Goal: Task Accomplishment & Management: Use online tool/utility

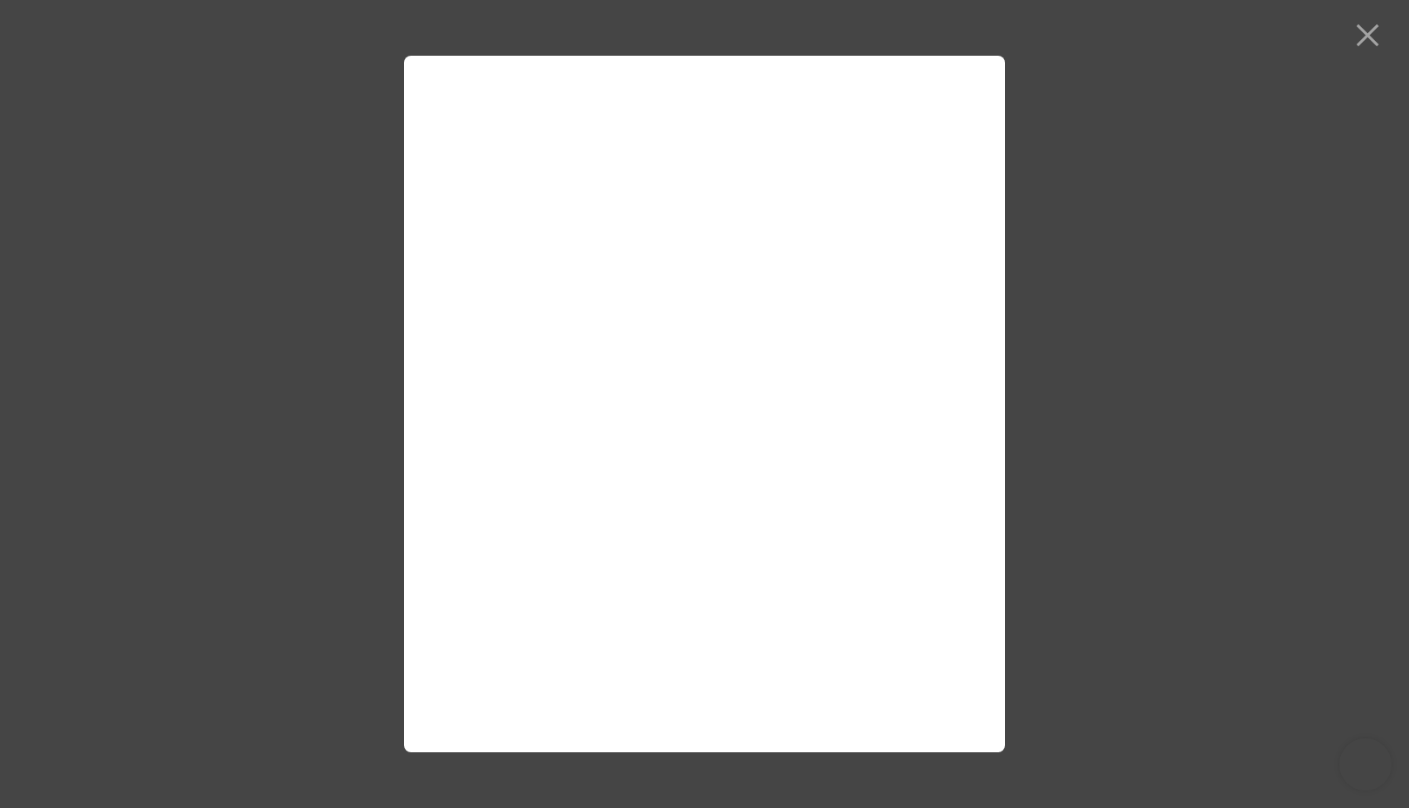
click at [1277, 234] on div at bounding box center [704, 404] width 1409 height 808
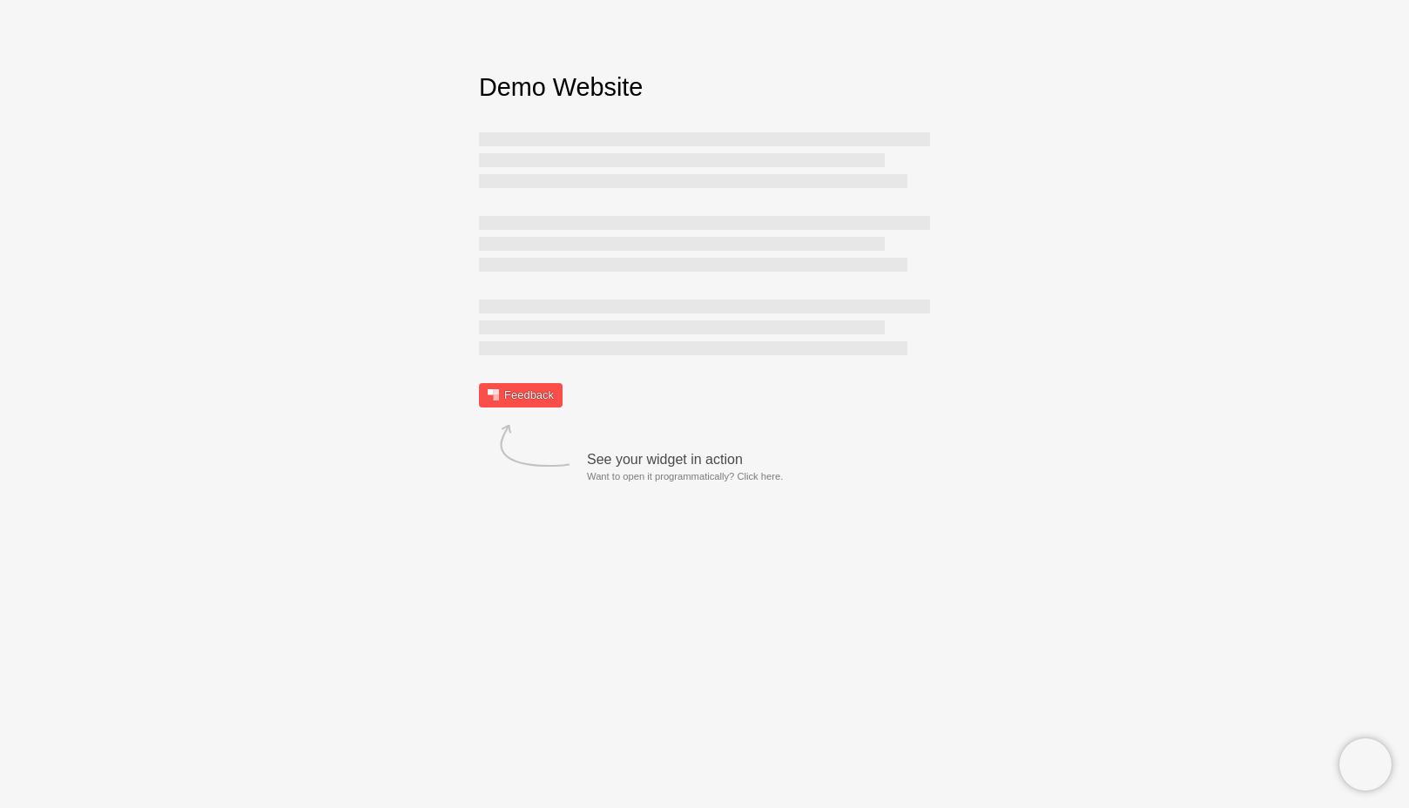
click at [489, 399] on link "Feedback" at bounding box center [521, 395] width 84 height 24
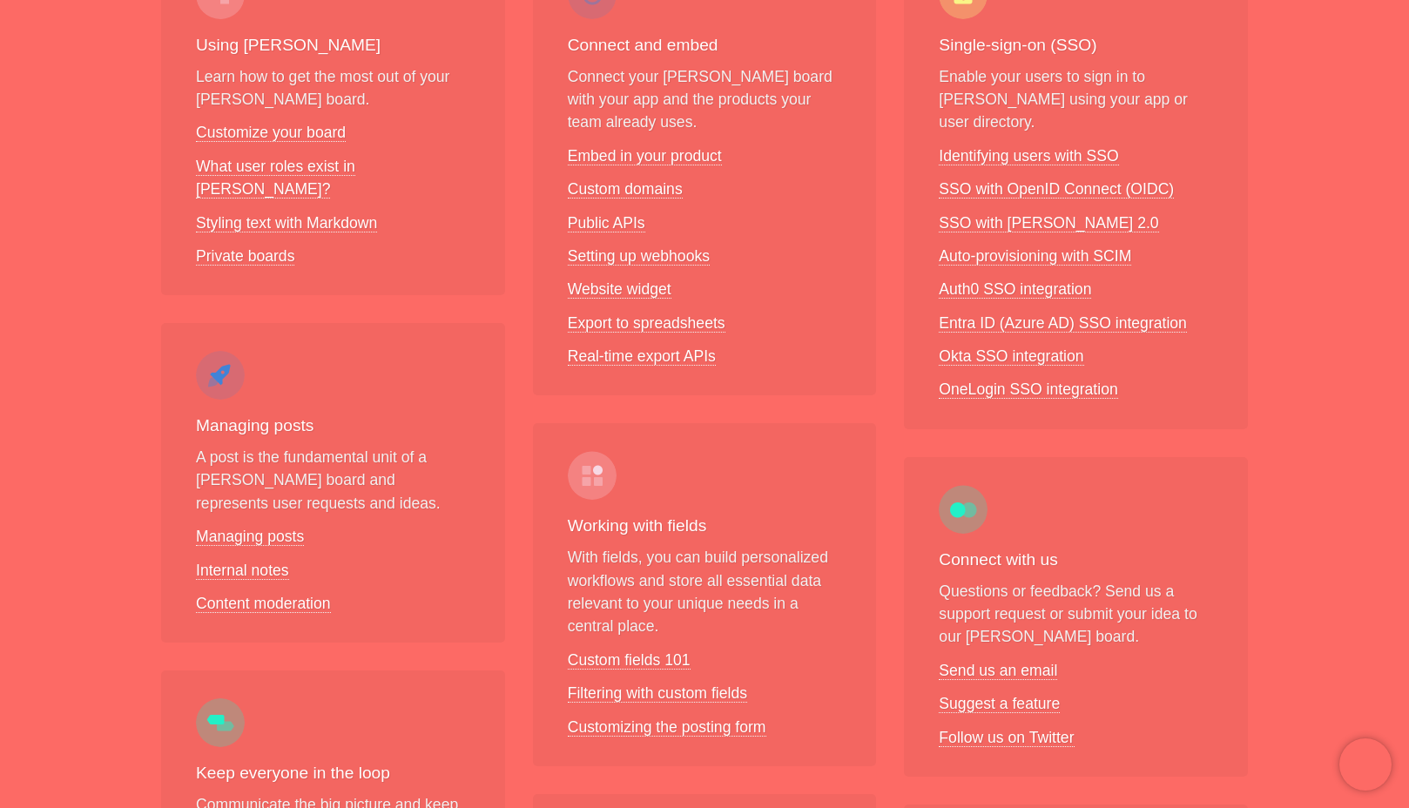
scroll to position [363, 0]
click at [603, 286] on link "Website widget" at bounding box center [620, 288] width 104 height 18
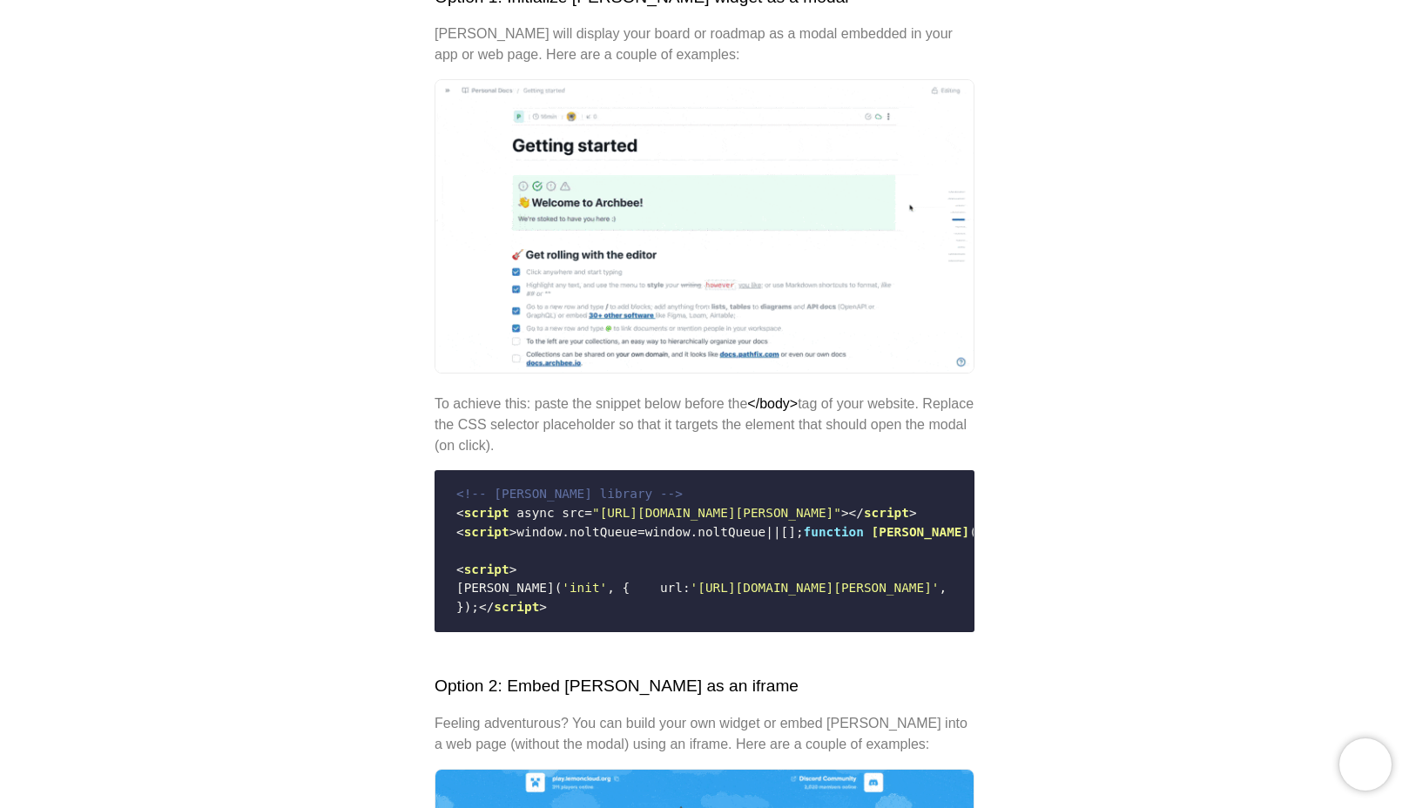
scroll to position [383, 0]
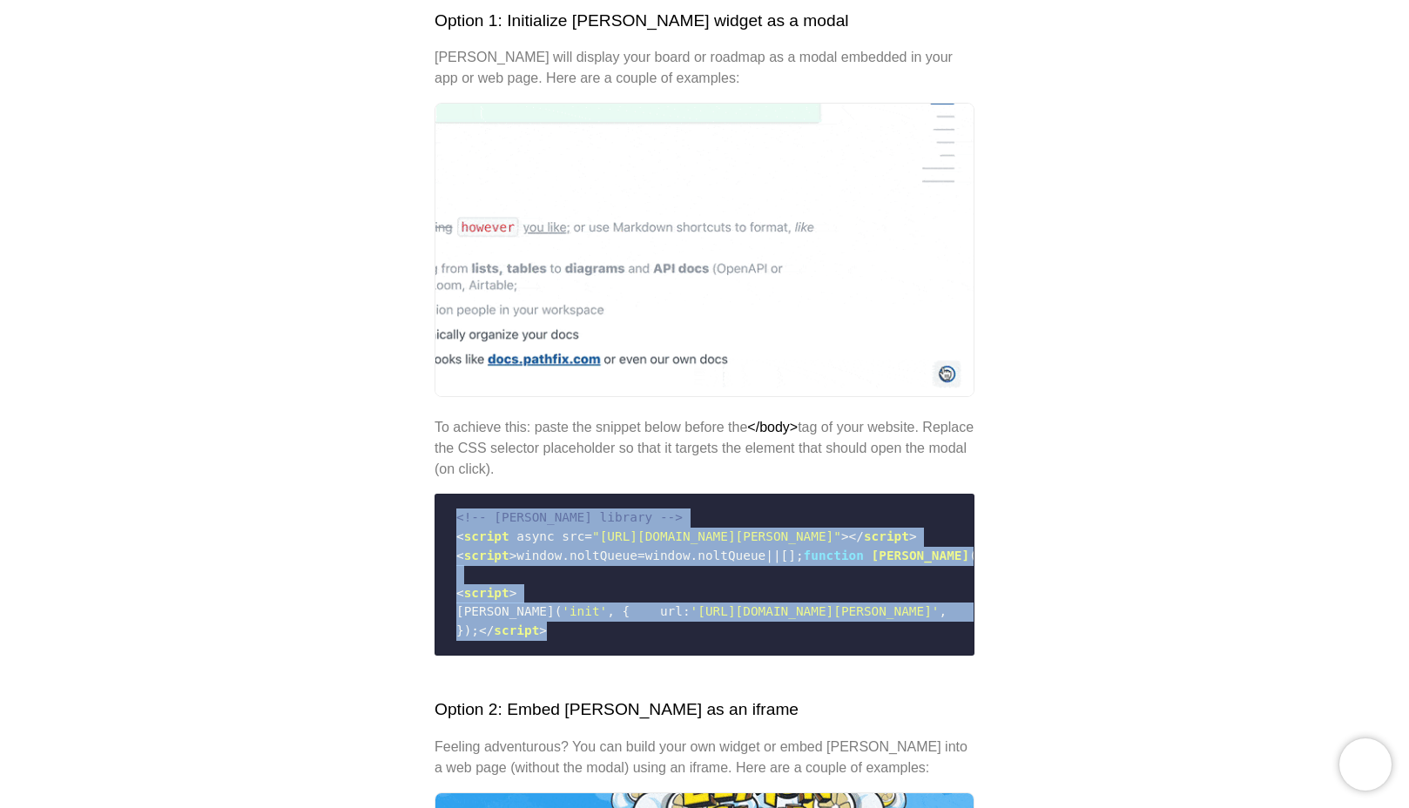
drag, startPoint x: 453, startPoint y: 515, endPoint x: 586, endPoint y: 688, distance: 218.5
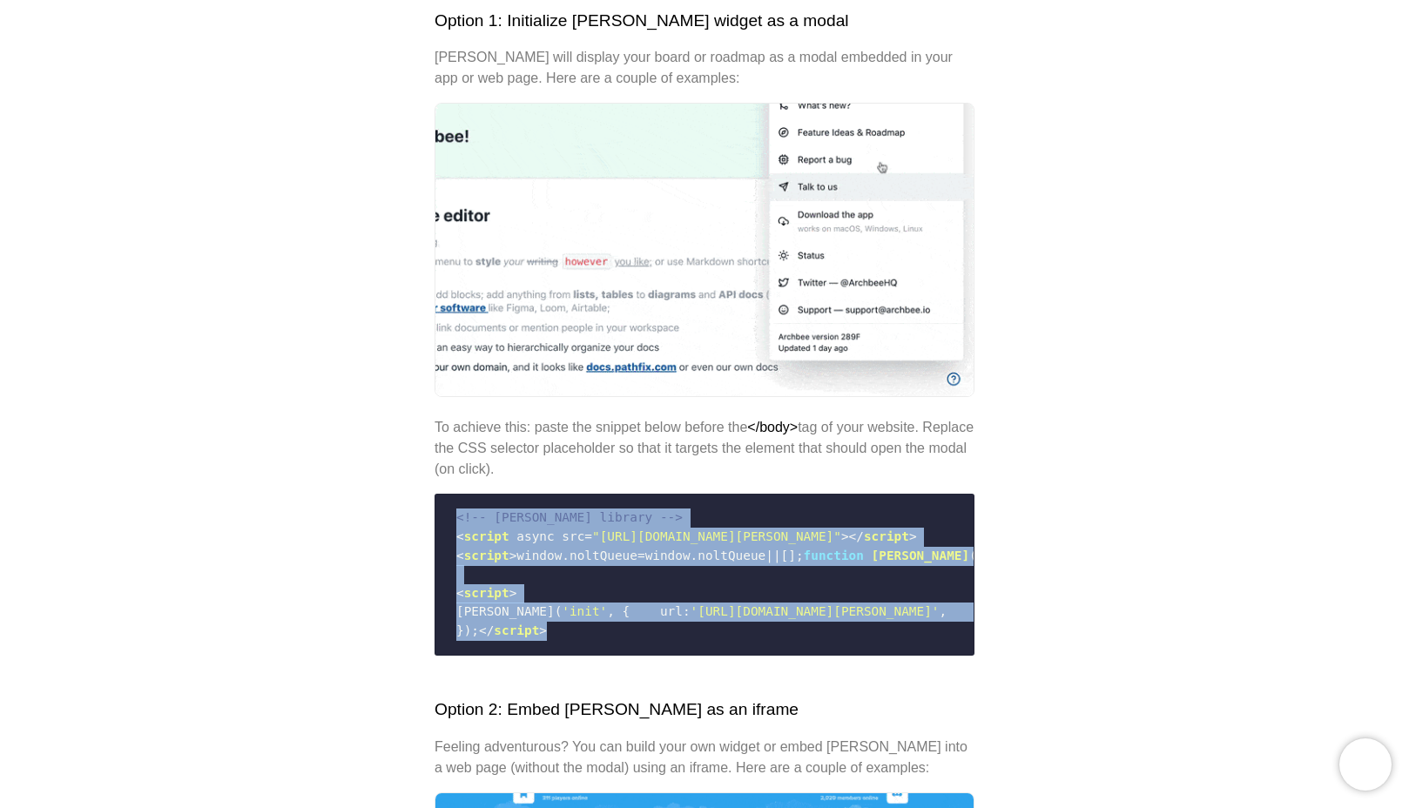
click at [586, 647] on code "<!-- [PERSON_NAME] library --> < script async src = "[URL][DOMAIN_NAME][PERSON_…" at bounding box center [704, 573] width 517 height 145
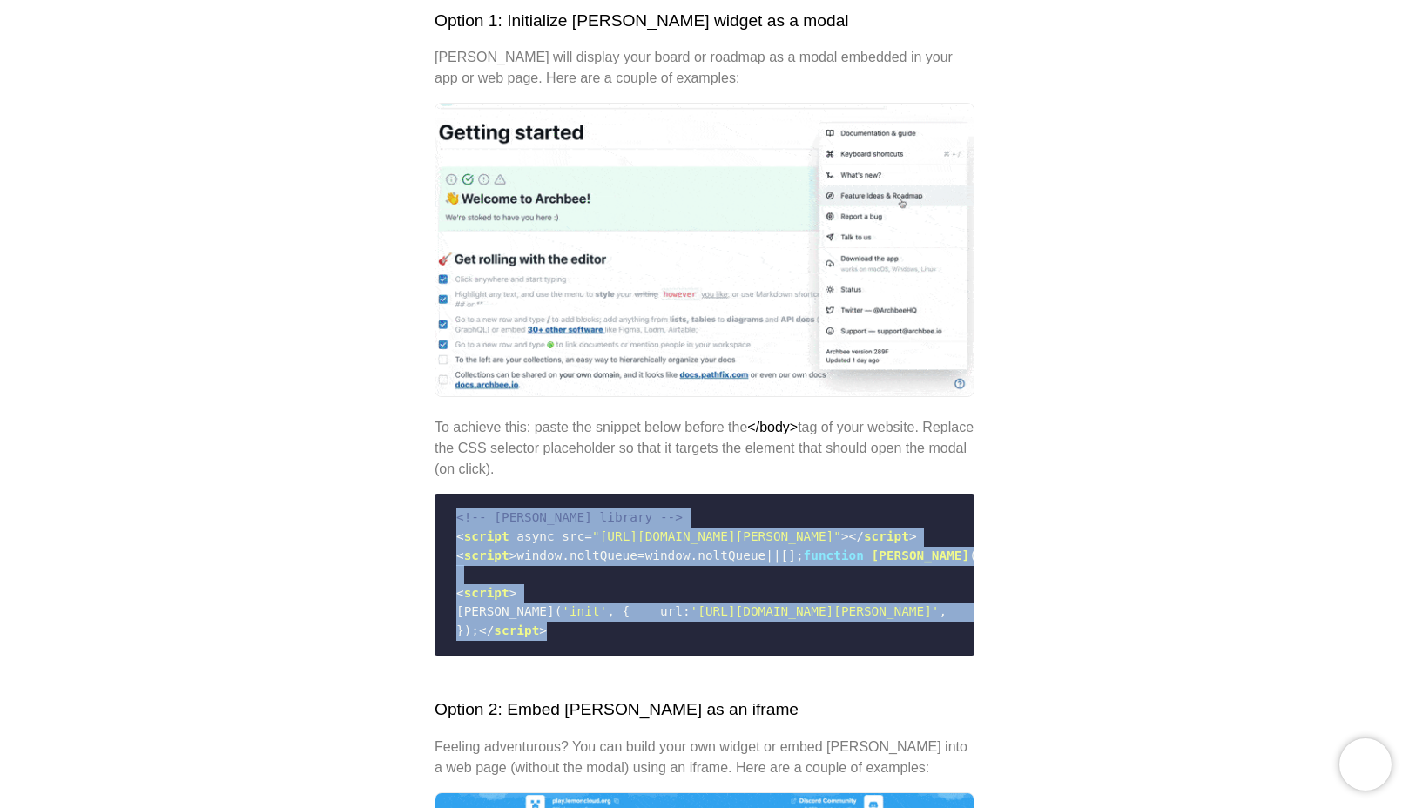
copy code "<!-- [PERSON_NAME] library --> < script async src = "[URL][DOMAIN_NAME][PERSON_…"
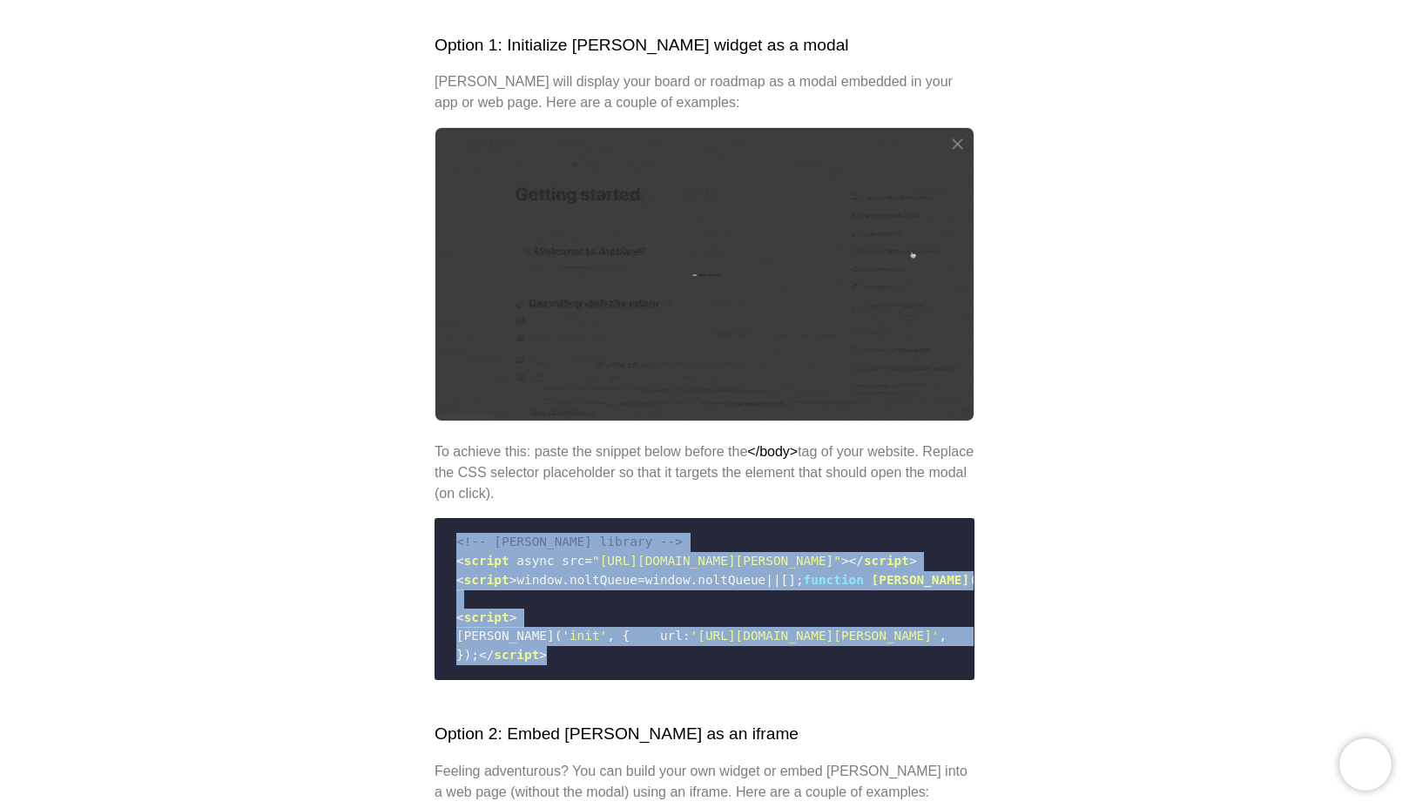
scroll to position [357, 0]
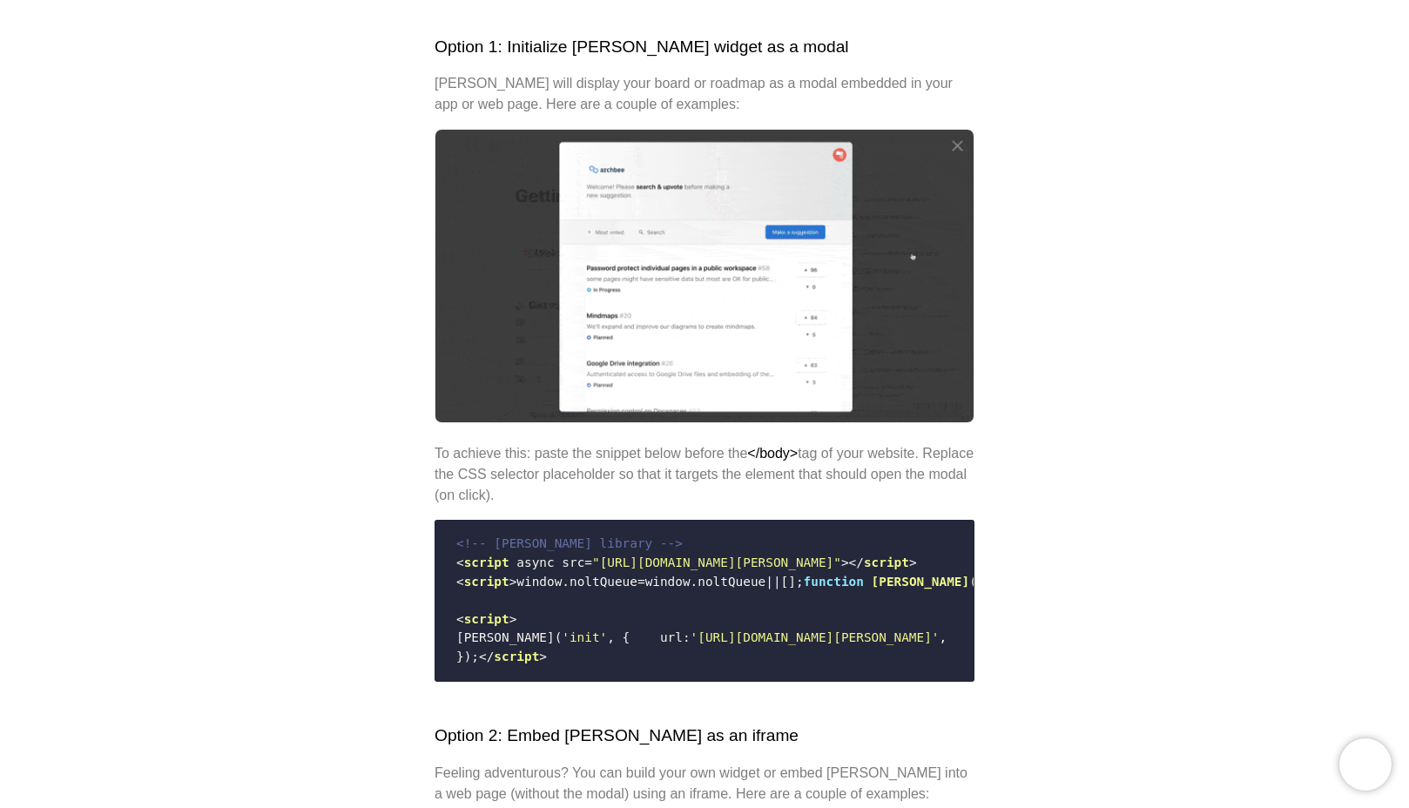
click at [757, 668] on code "<!-- [PERSON_NAME] library --> < script async src = "[URL][DOMAIN_NAME][PERSON_…" at bounding box center [704, 600] width 517 height 145
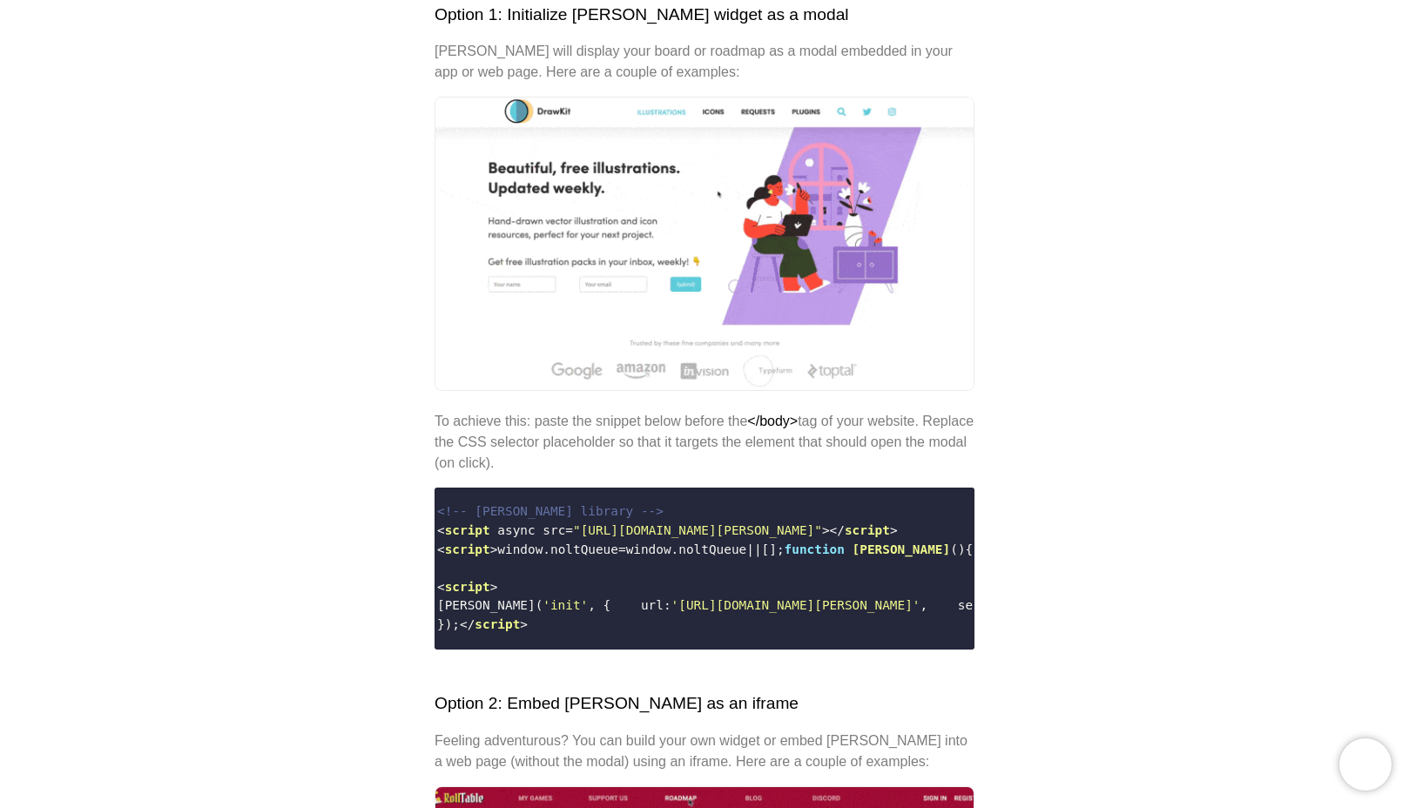
scroll to position [0, 0]
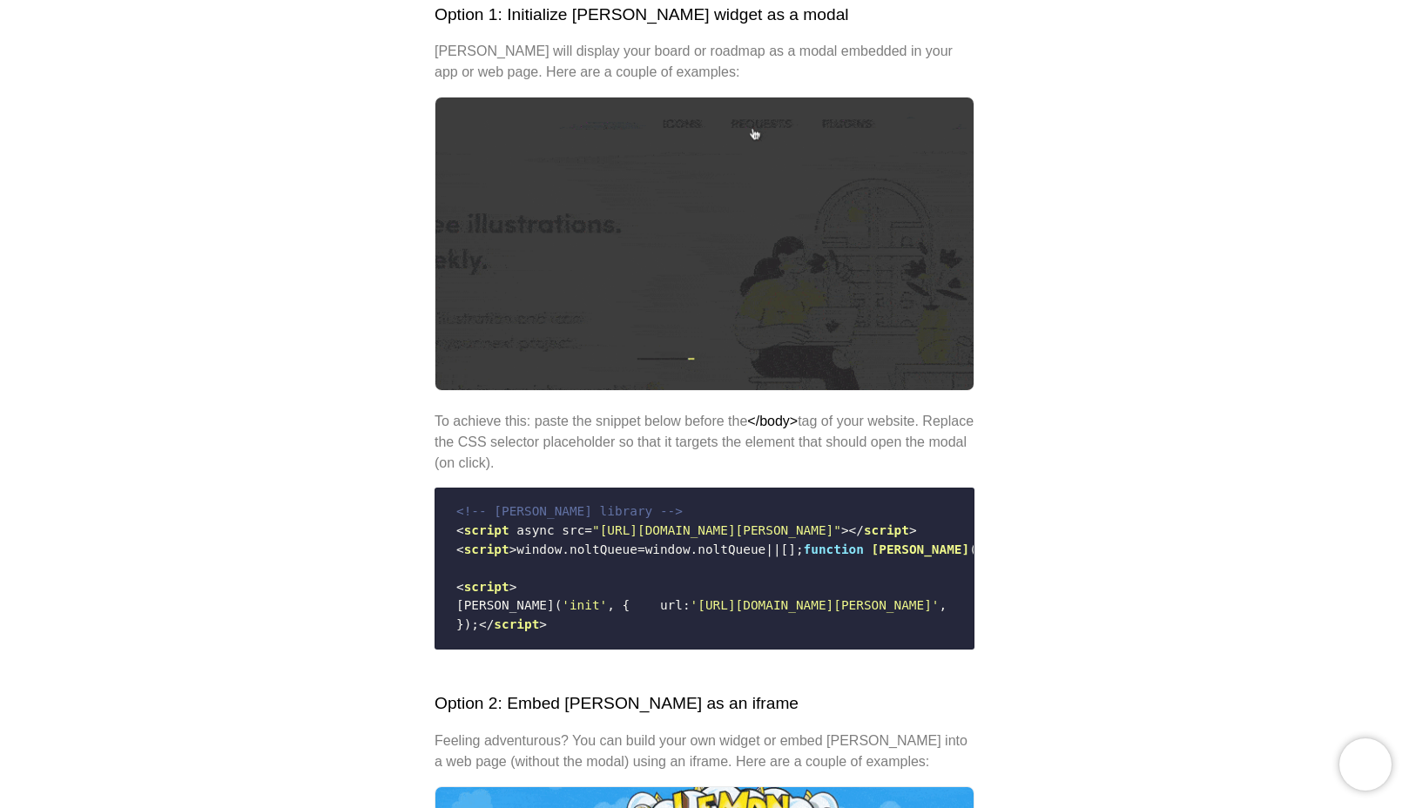
click at [562, 609] on span "'init'" at bounding box center [584, 605] width 45 height 14
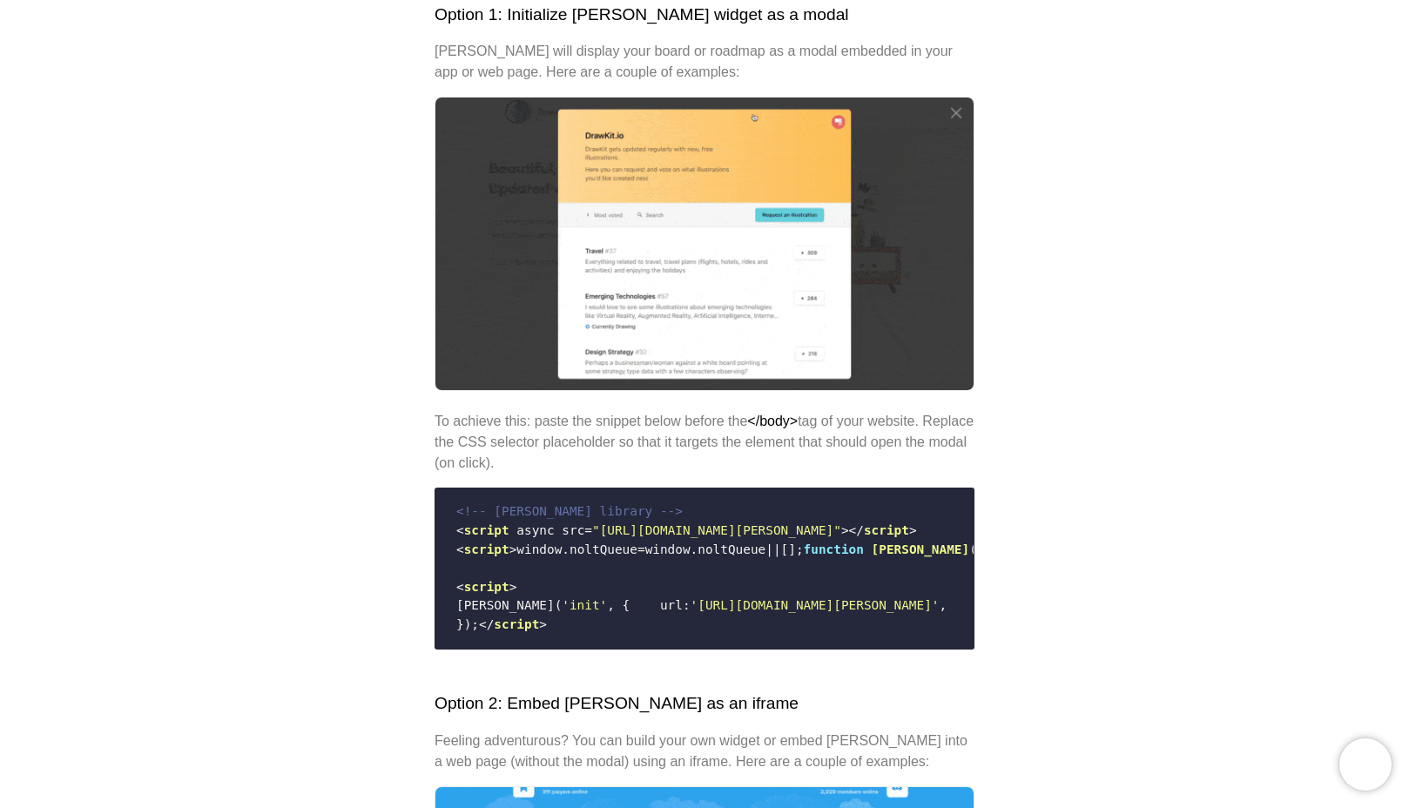
click at [646, 614] on code "<!-- [PERSON_NAME] library --> < script async src = "[URL][DOMAIN_NAME][PERSON_…" at bounding box center [704, 567] width 517 height 145
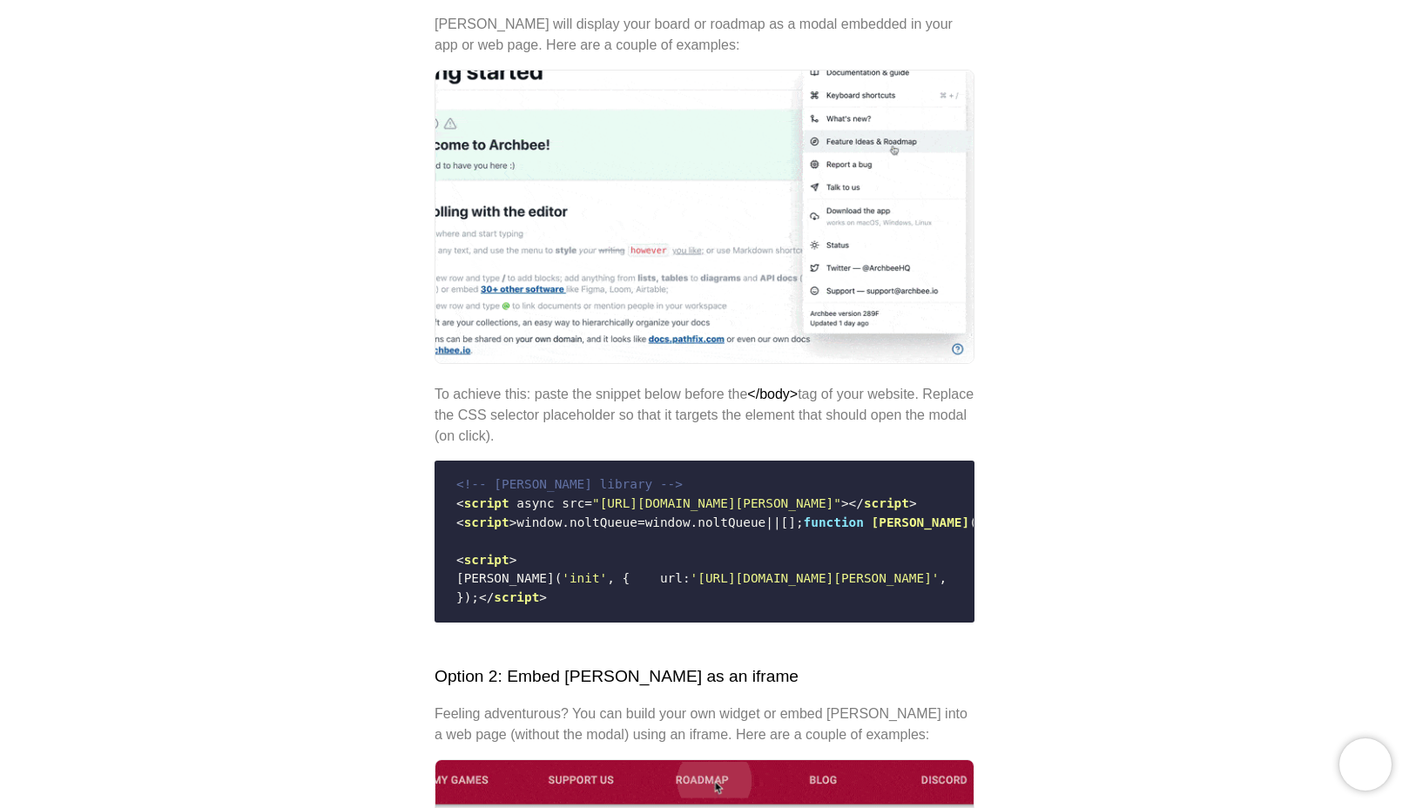
scroll to position [417, 0]
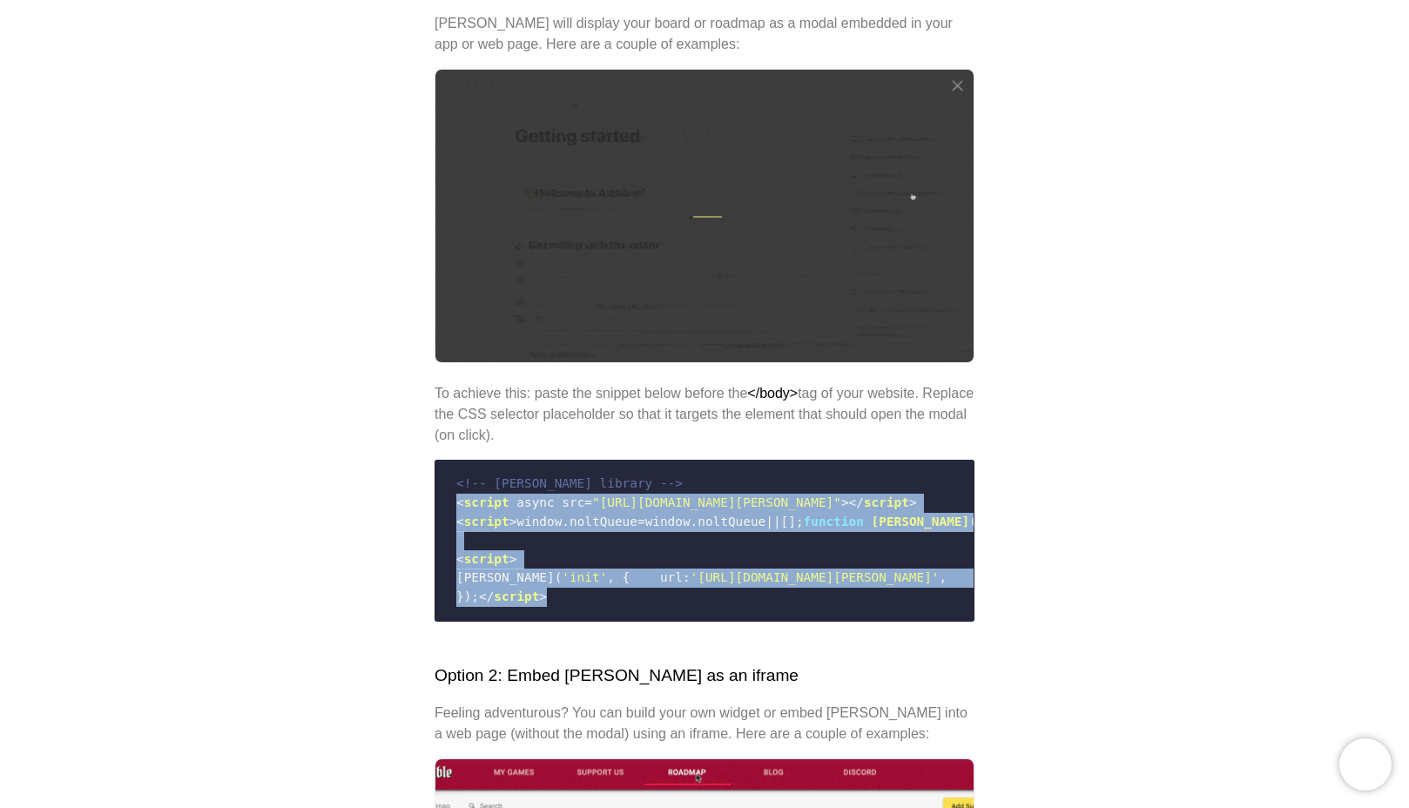
drag, startPoint x: 539, startPoint y: 655, endPoint x: 433, endPoint y: 501, distance: 187.1
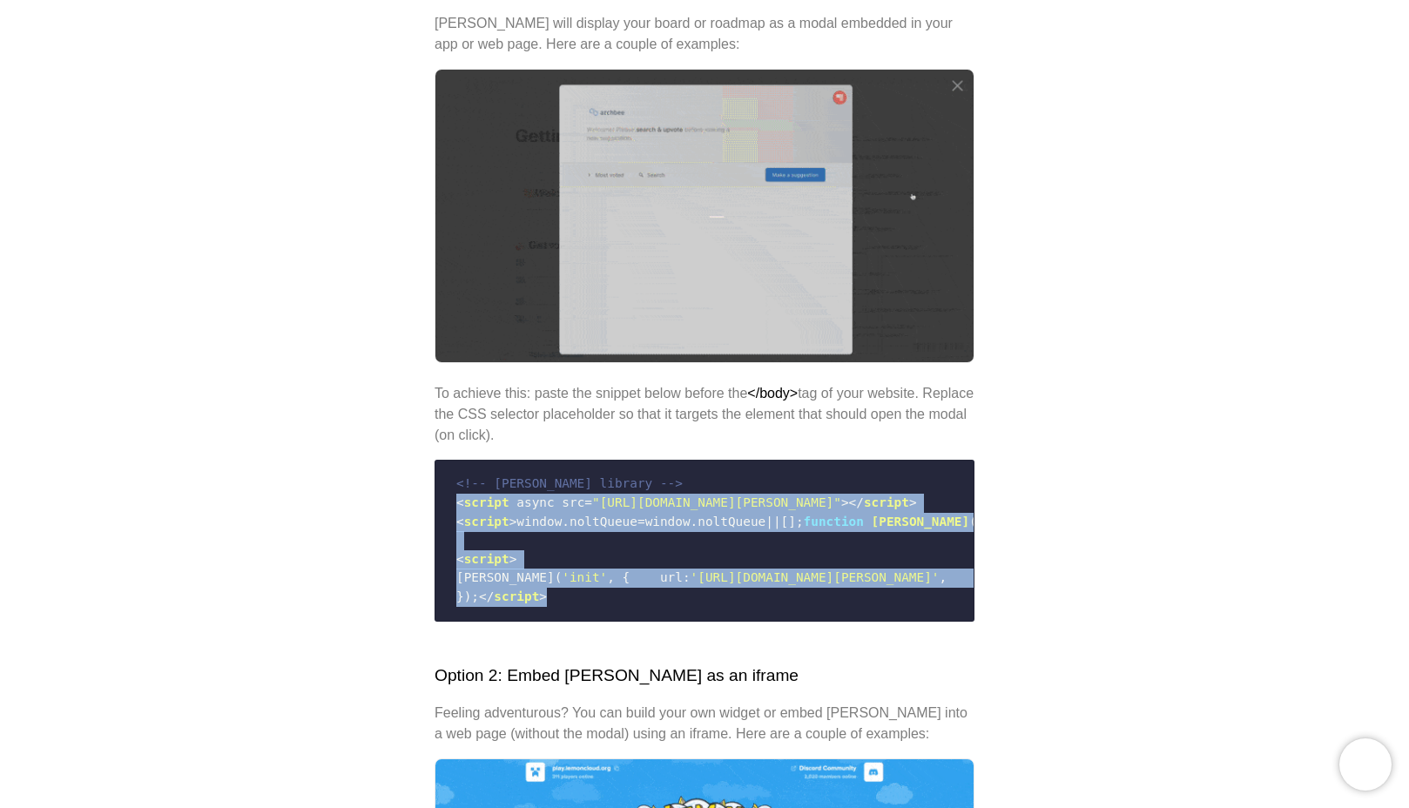
copy code "< script async src = "[URL][DOMAIN_NAME][PERSON_NAME]" > </ script > < script >…"
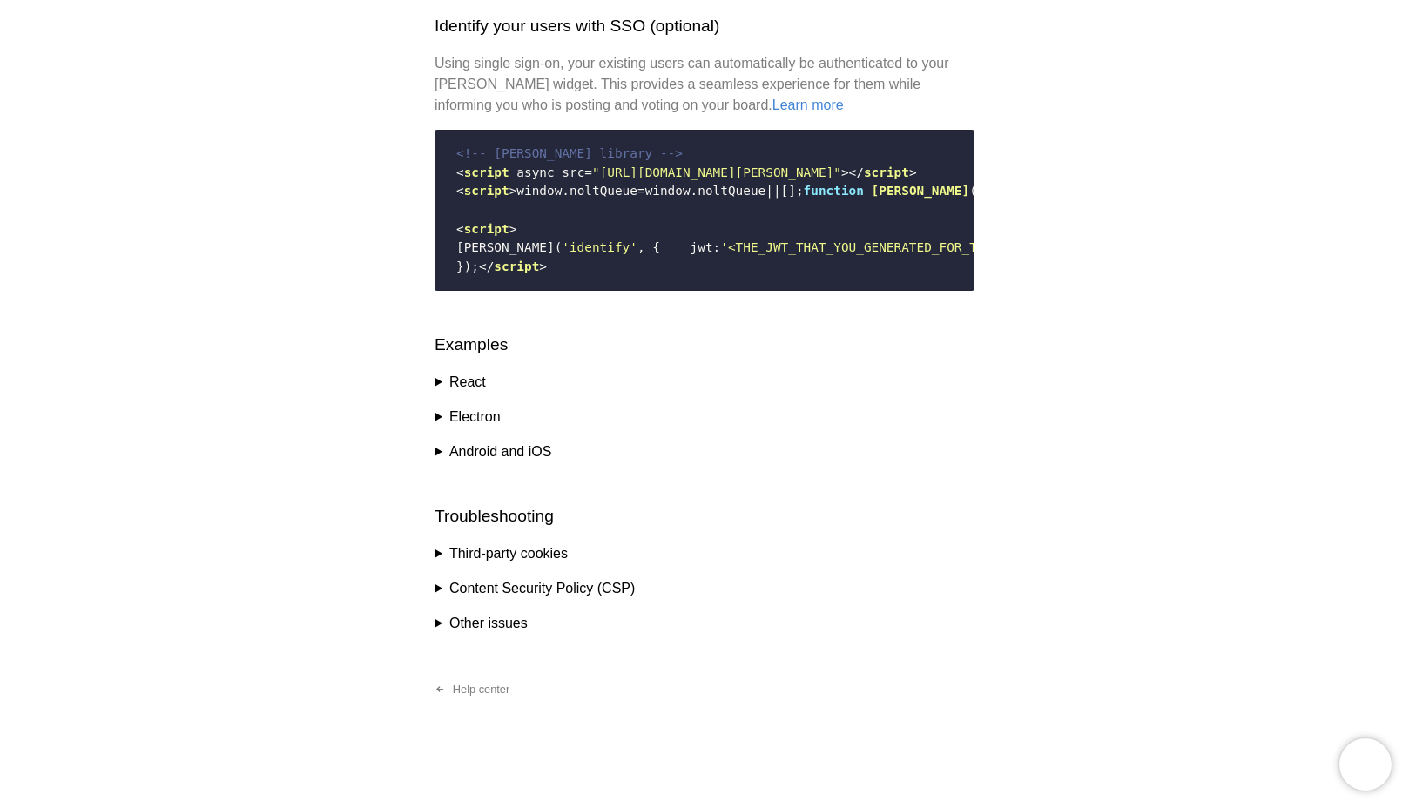
scroll to position [2411, 0]
click at [490, 559] on summary "Third-party cookies" at bounding box center [704, 553] width 540 height 21
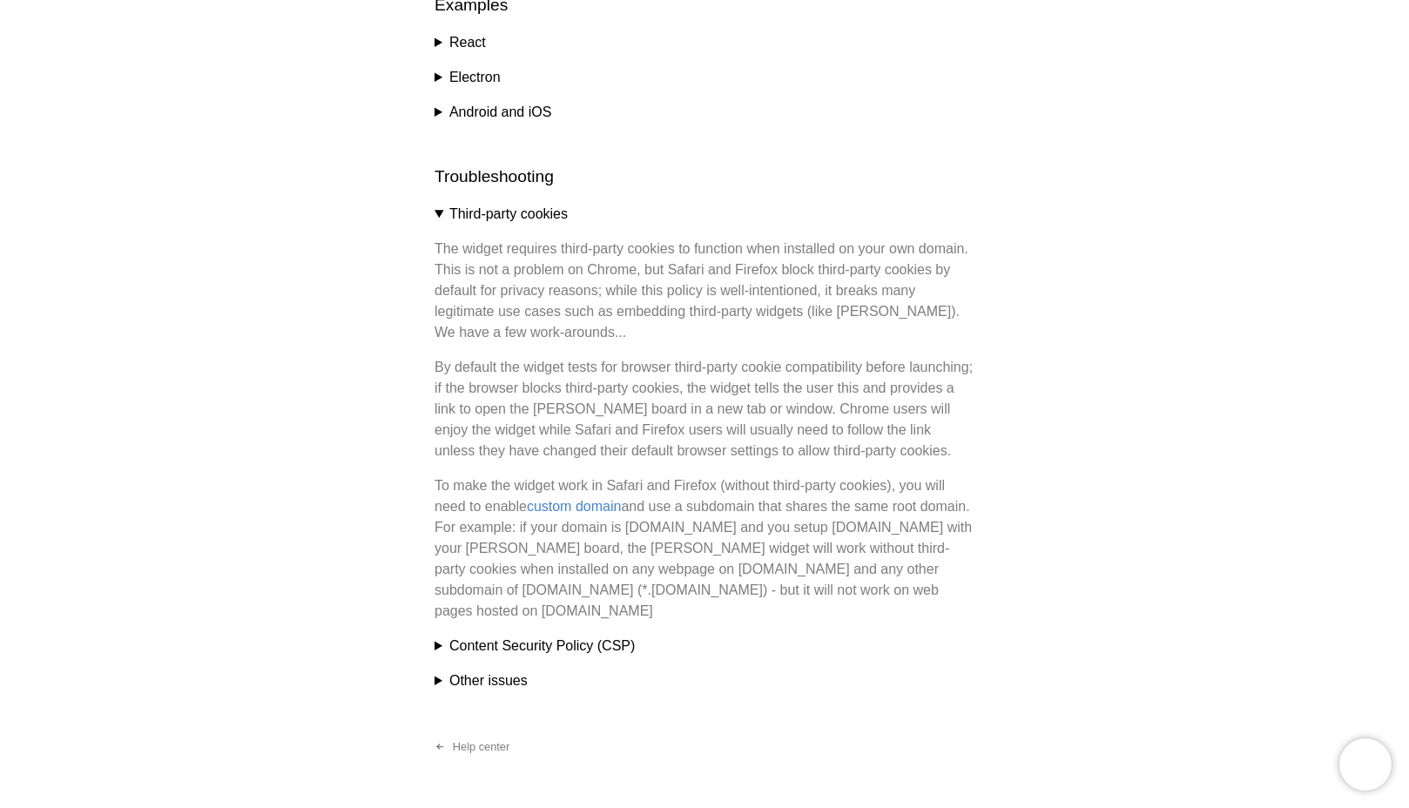
scroll to position [2702, 0]
drag, startPoint x: 708, startPoint y: 568, endPoint x: 830, endPoint y: 568, distance: 121.9
click at [830, 568] on p "To make the widget work in Safari and Firefox (without third-party cookies), yo…" at bounding box center [704, 546] width 540 height 146
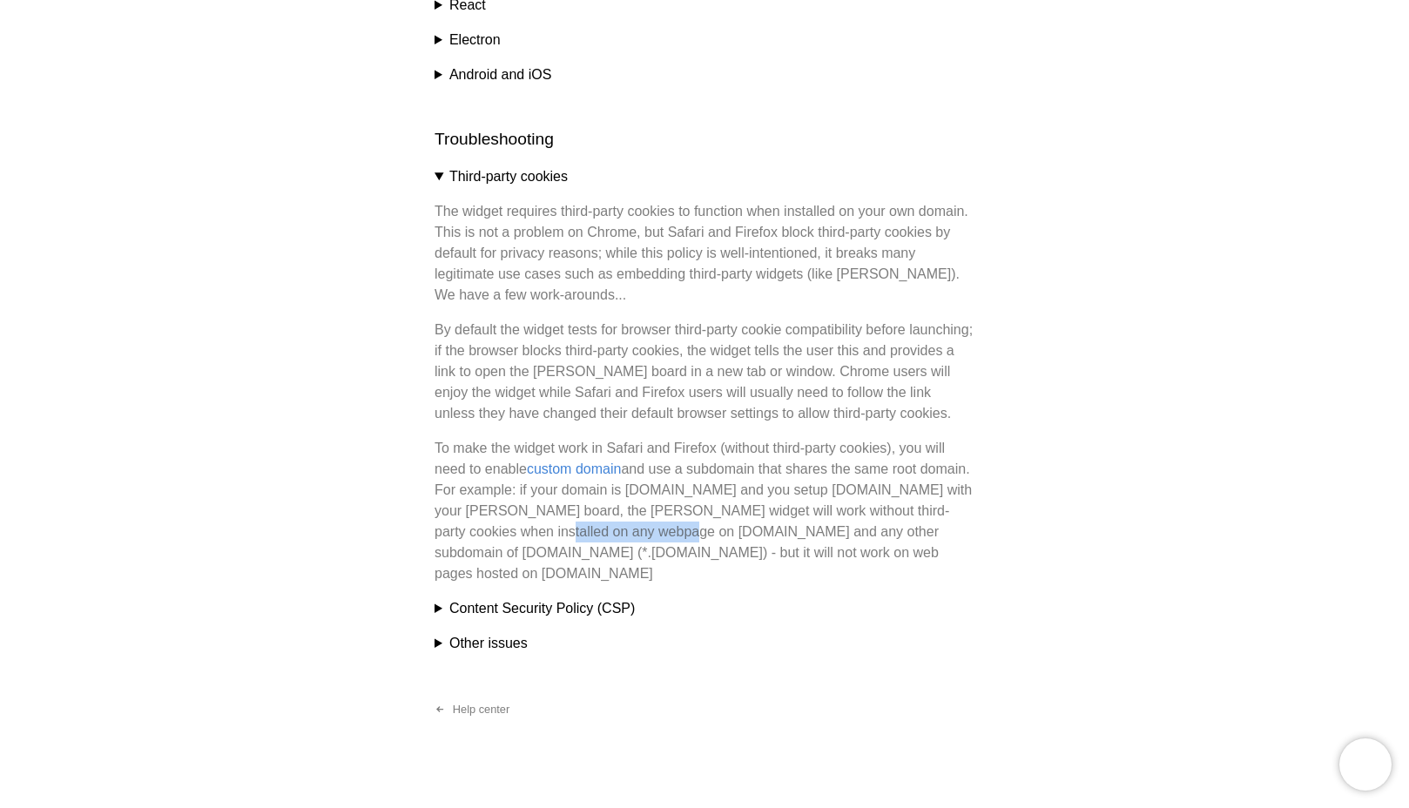
drag, startPoint x: 568, startPoint y: 592, endPoint x: 707, endPoint y: 591, distance: 139.3
click at [708, 584] on p "To make the widget work in Safari and Firefox (without third-party cookies), yo…" at bounding box center [704, 511] width 540 height 146
click at [707, 584] on p "To make the widget work in Safari and Firefox (without third-party cookies), yo…" at bounding box center [704, 511] width 540 height 146
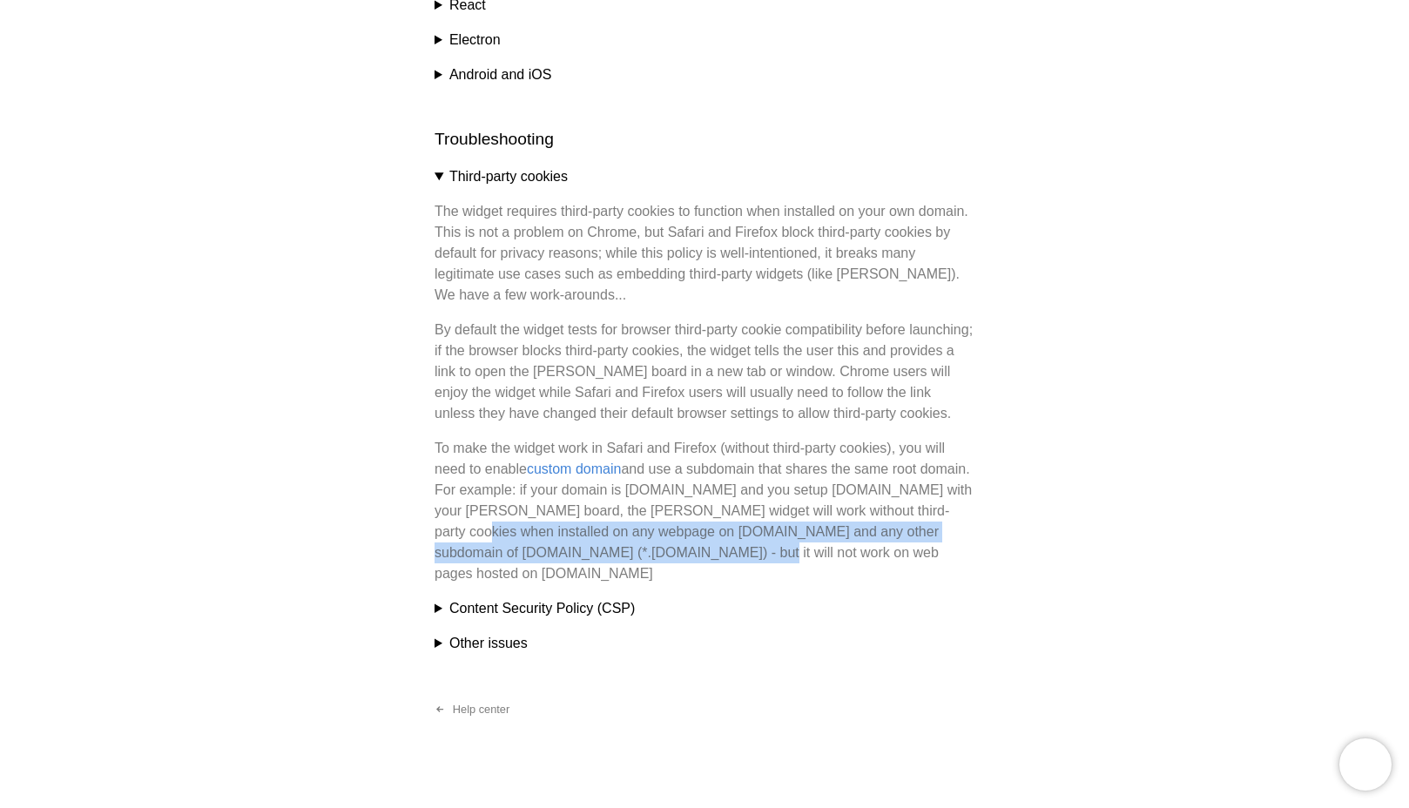
drag, startPoint x: 480, startPoint y: 574, endPoint x: 751, endPoint y: 607, distance: 273.6
click at [752, 584] on p "To make the widget work in Safari and Firefox (without third-party cookies), yo…" at bounding box center [704, 511] width 540 height 146
click at [751, 584] on p "To make the widget work in Safari and Firefox (without third-party cookies), yo…" at bounding box center [704, 511] width 540 height 146
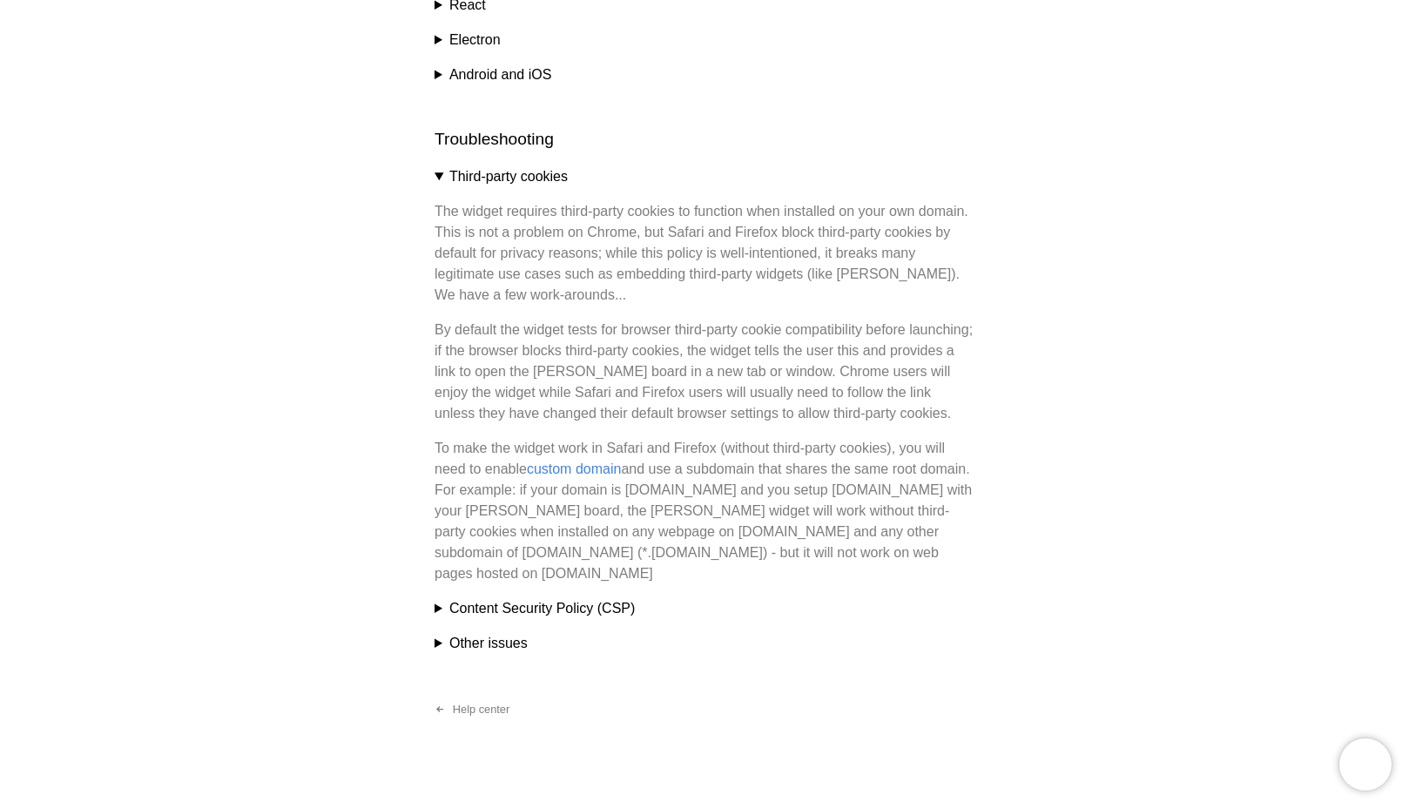
click at [505, 654] on summary "Other issues" at bounding box center [704, 643] width 540 height 21
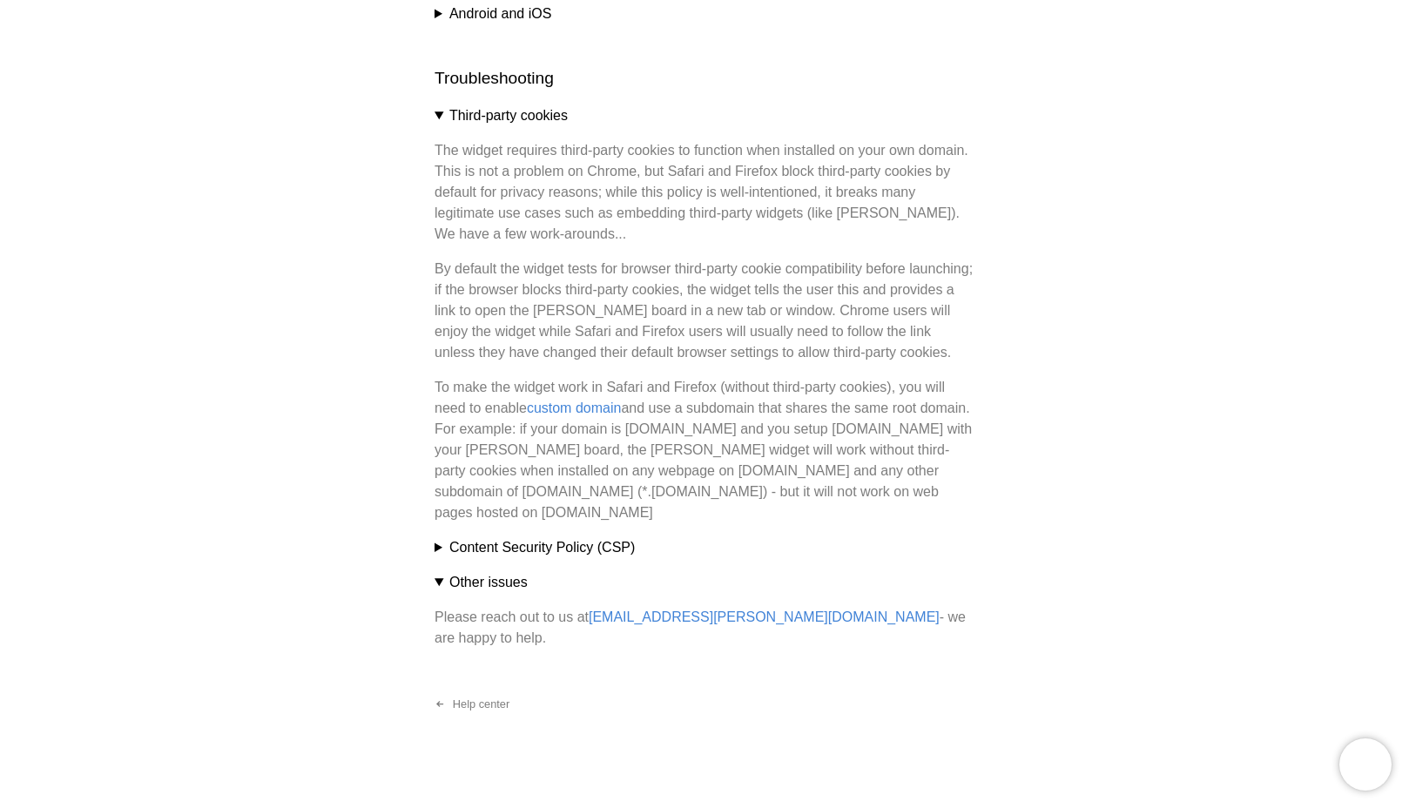
scroll to position [2796, 0]
click at [446, 560] on summary "Content Security Policy (CSP)" at bounding box center [704, 549] width 540 height 21
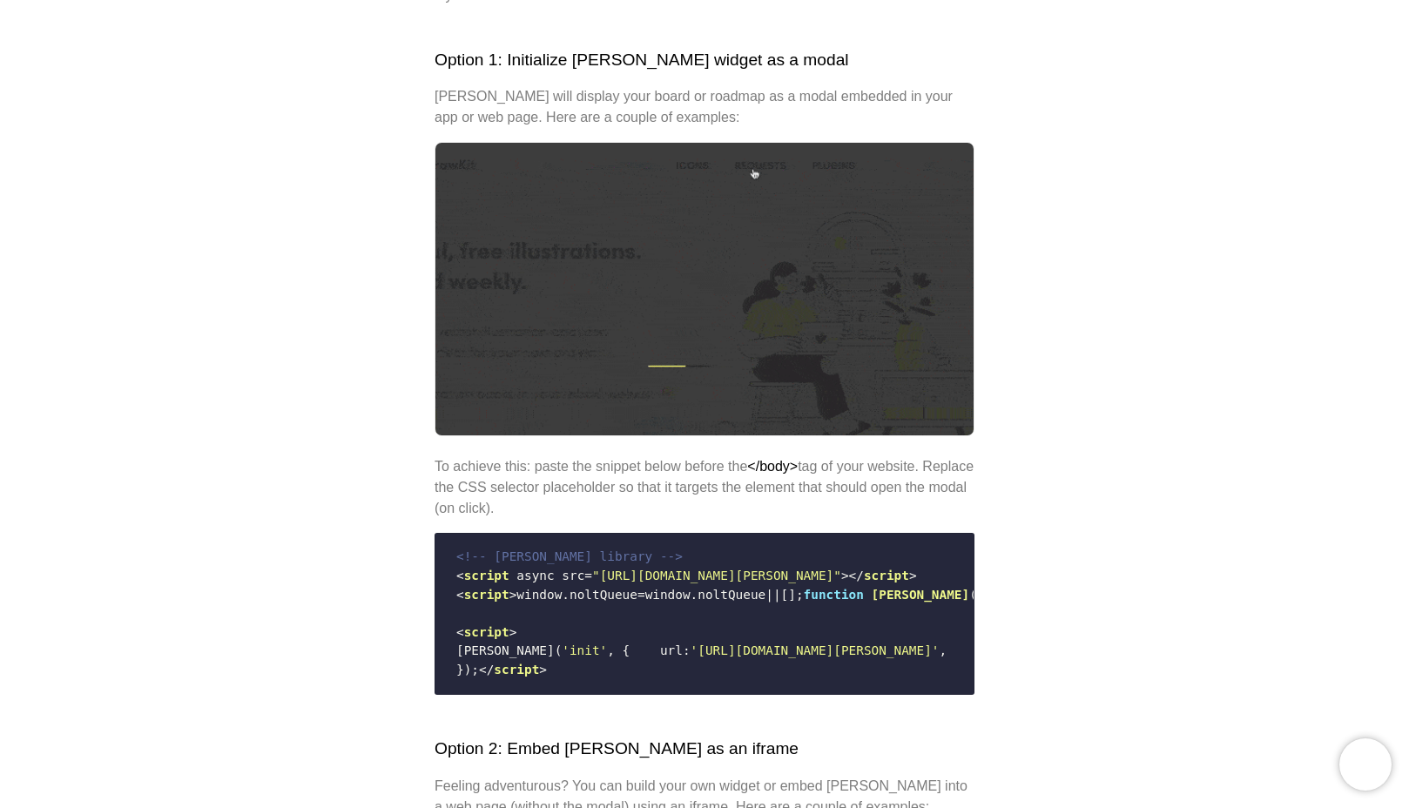
scroll to position [348, 0]
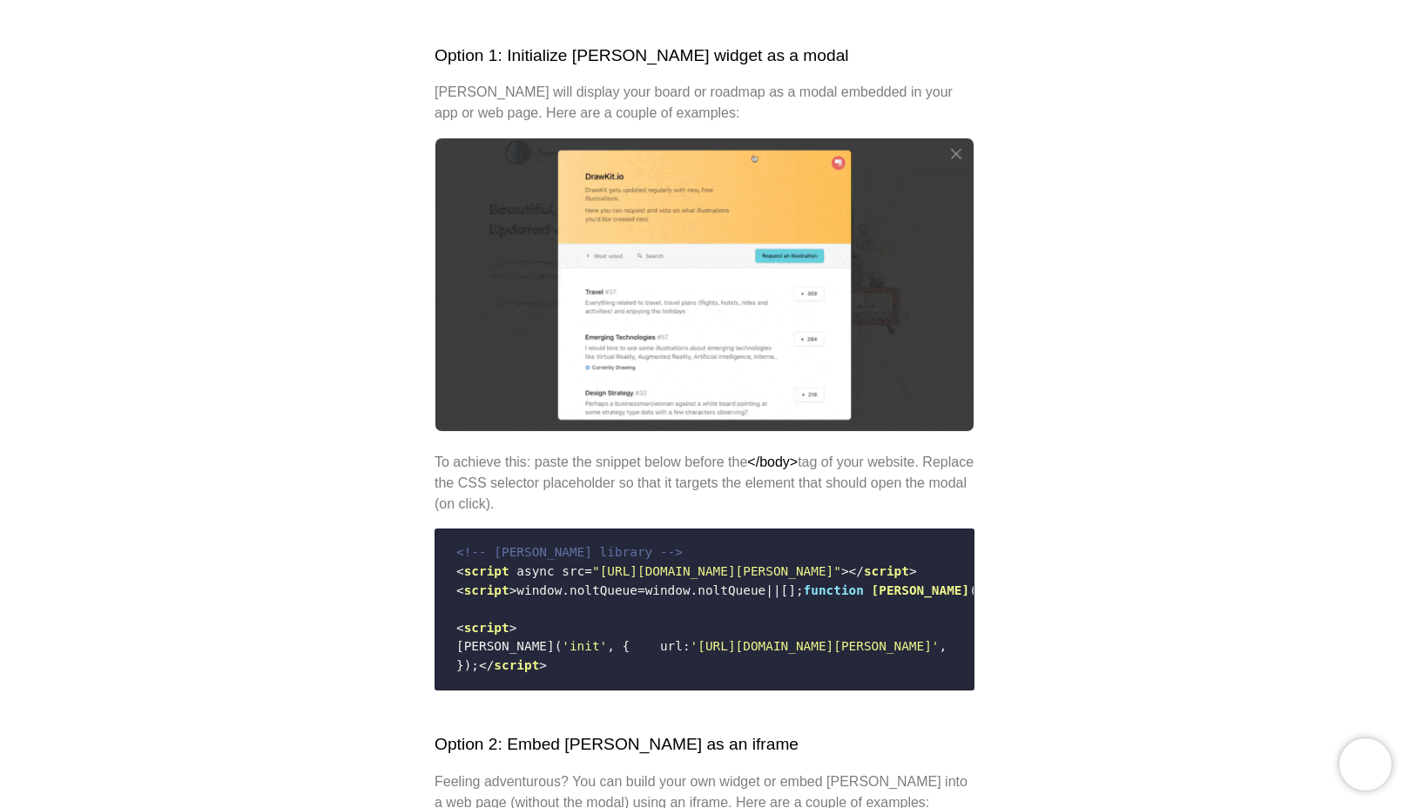
click at [696, 329] on img at bounding box center [704, 285] width 540 height 294
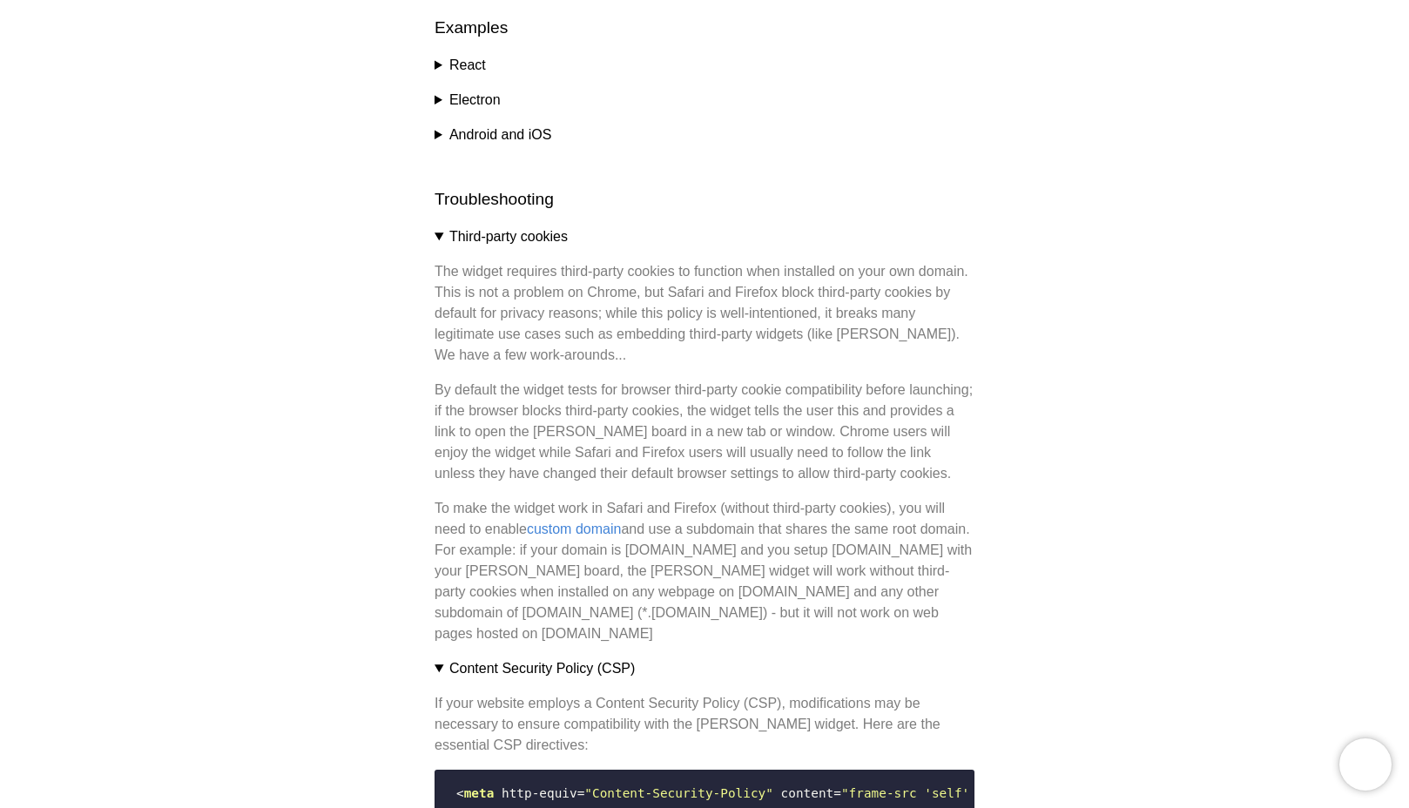
scroll to position [2679, 0]
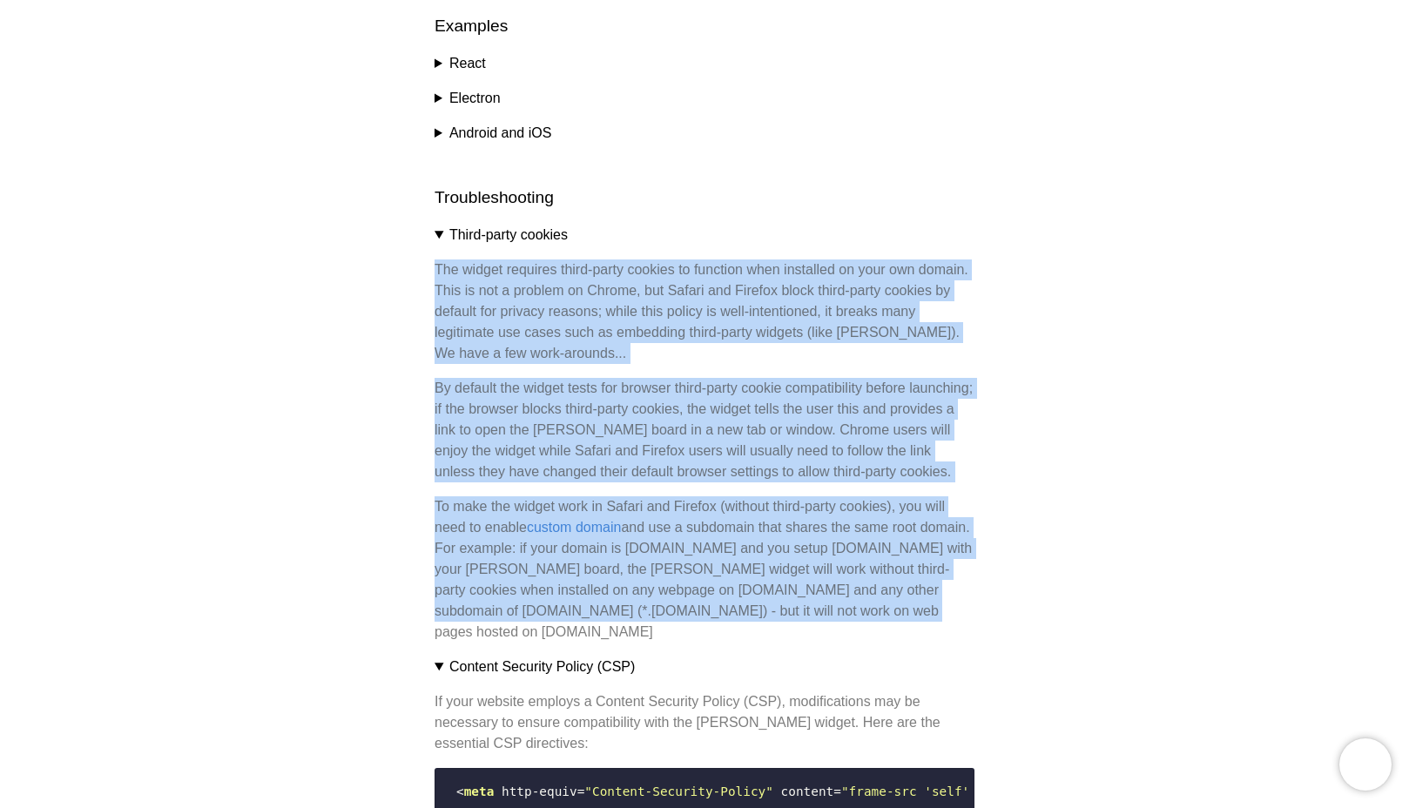
drag, startPoint x: 425, startPoint y: 314, endPoint x: 941, endPoint y: 658, distance: 620.3
click at [941, 642] on p "To make the widget work in Safari and Firefox (without third-party cookies), yo…" at bounding box center [704, 569] width 540 height 146
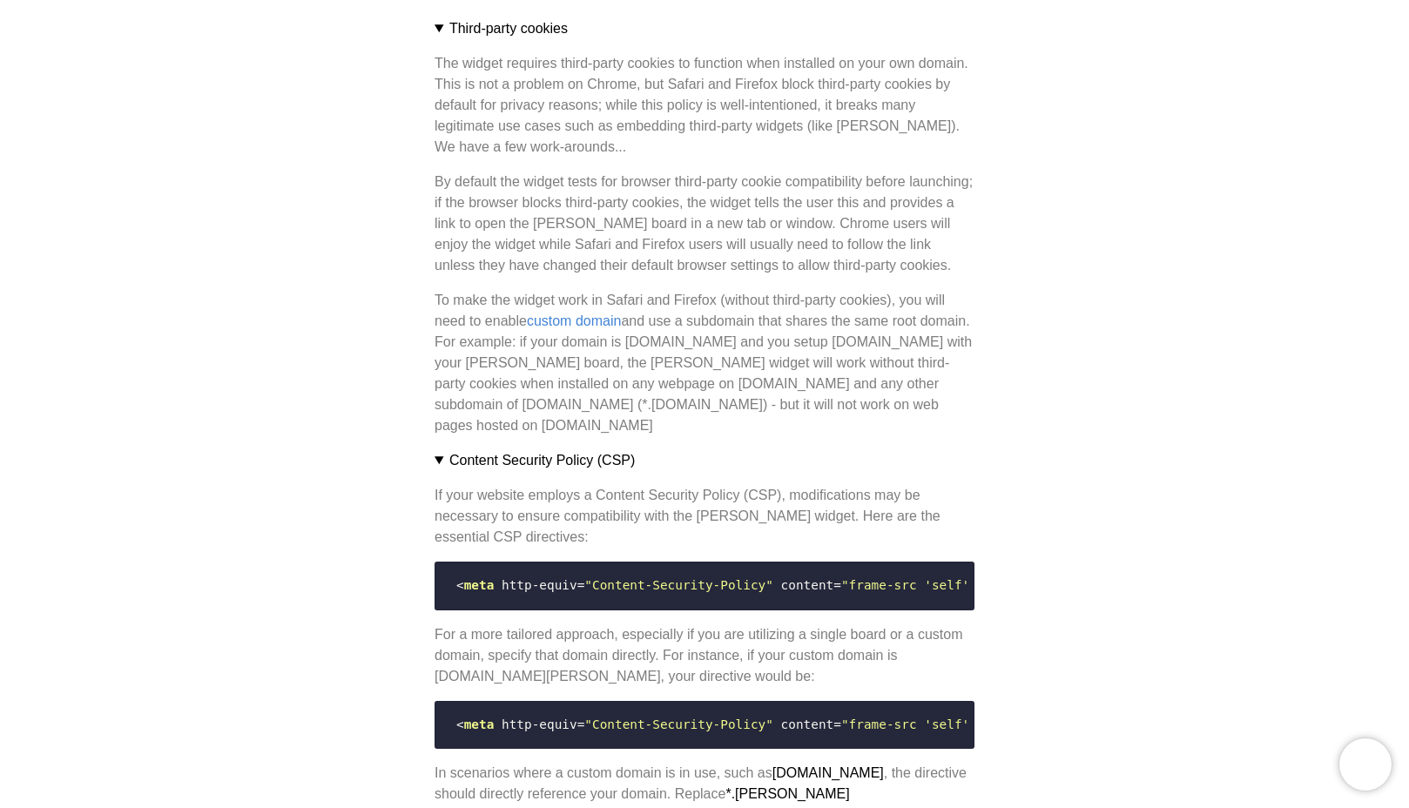
scroll to position [3418, 0]
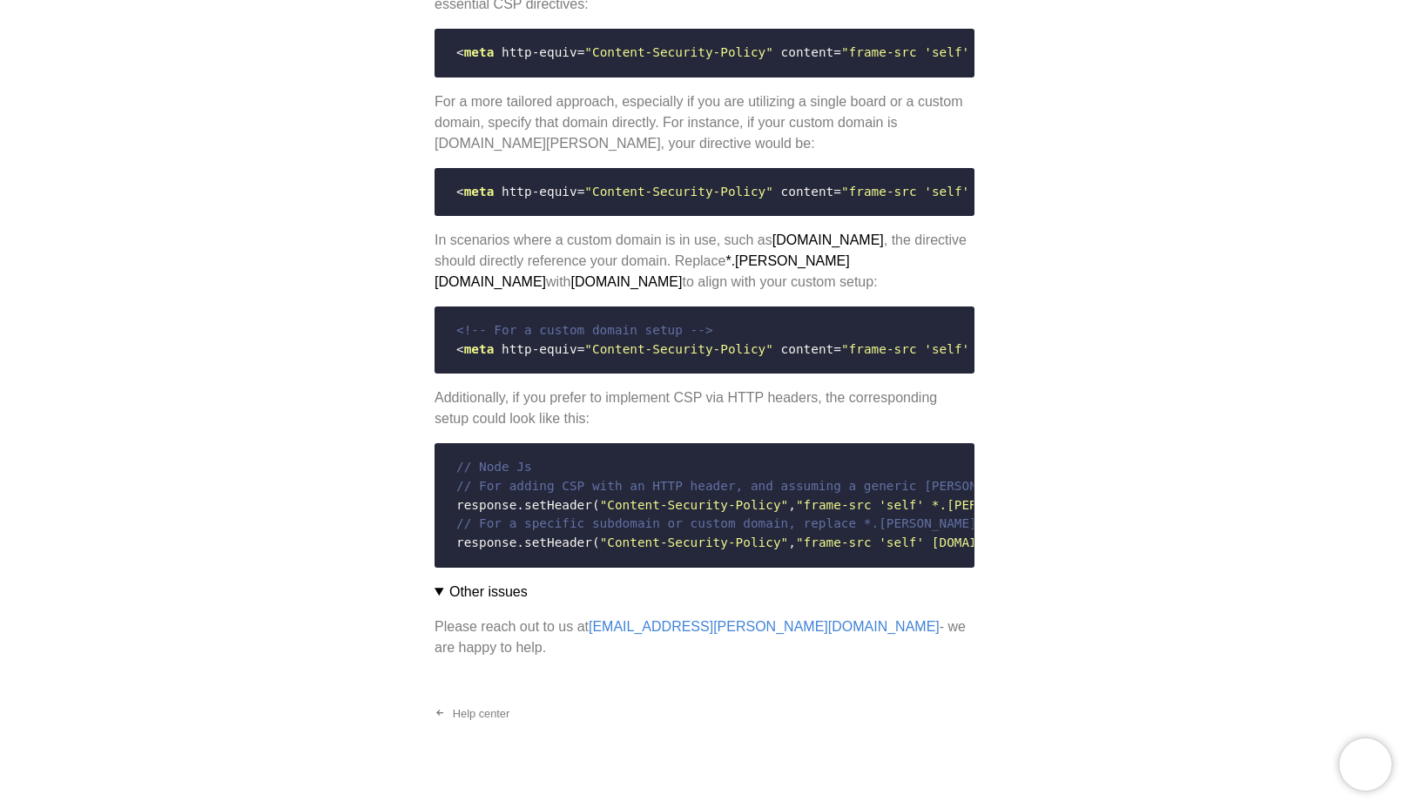
drag, startPoint x: 519, startPoint y: 673, endPoint x: 1050, endPoint y: 671, distance: 531.1
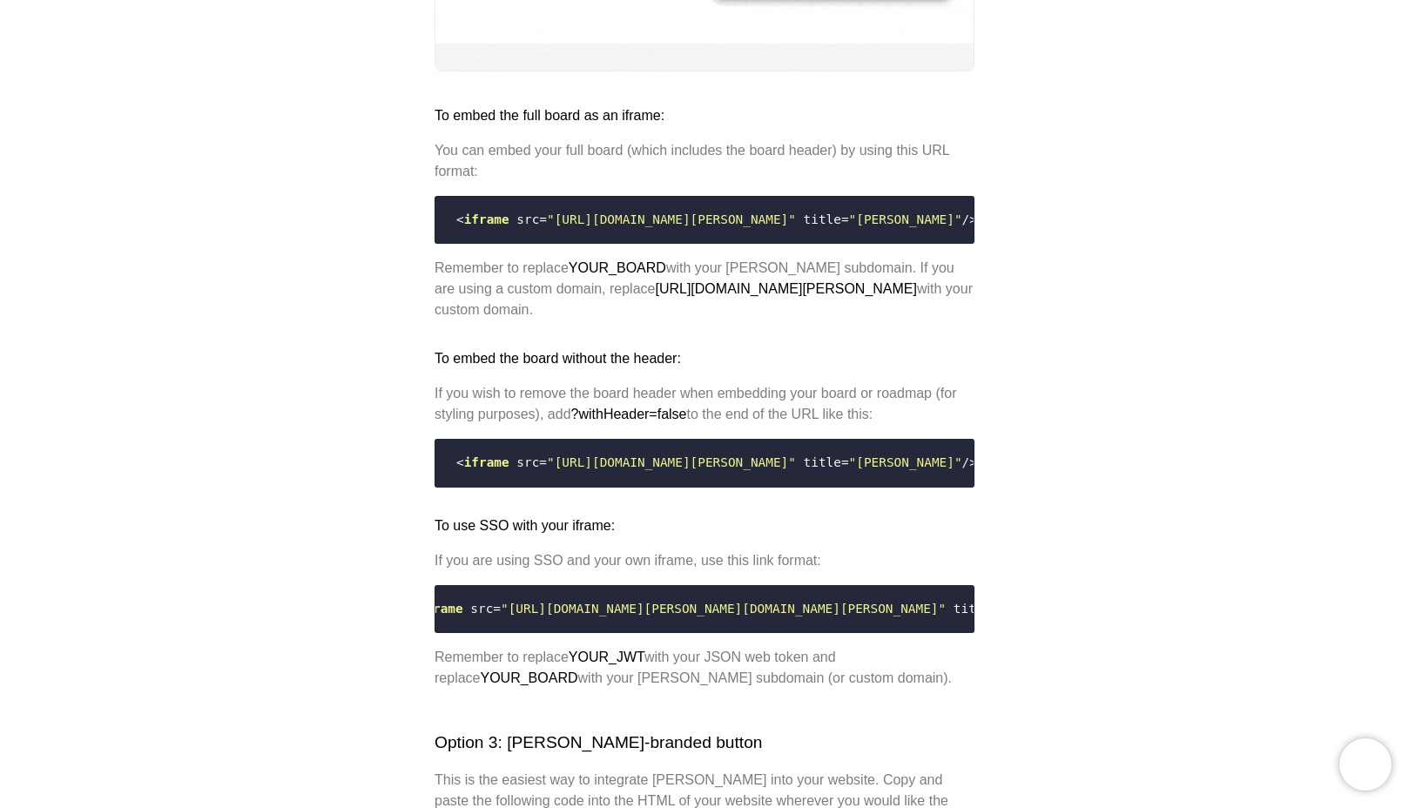
scroll to position [0, 0]
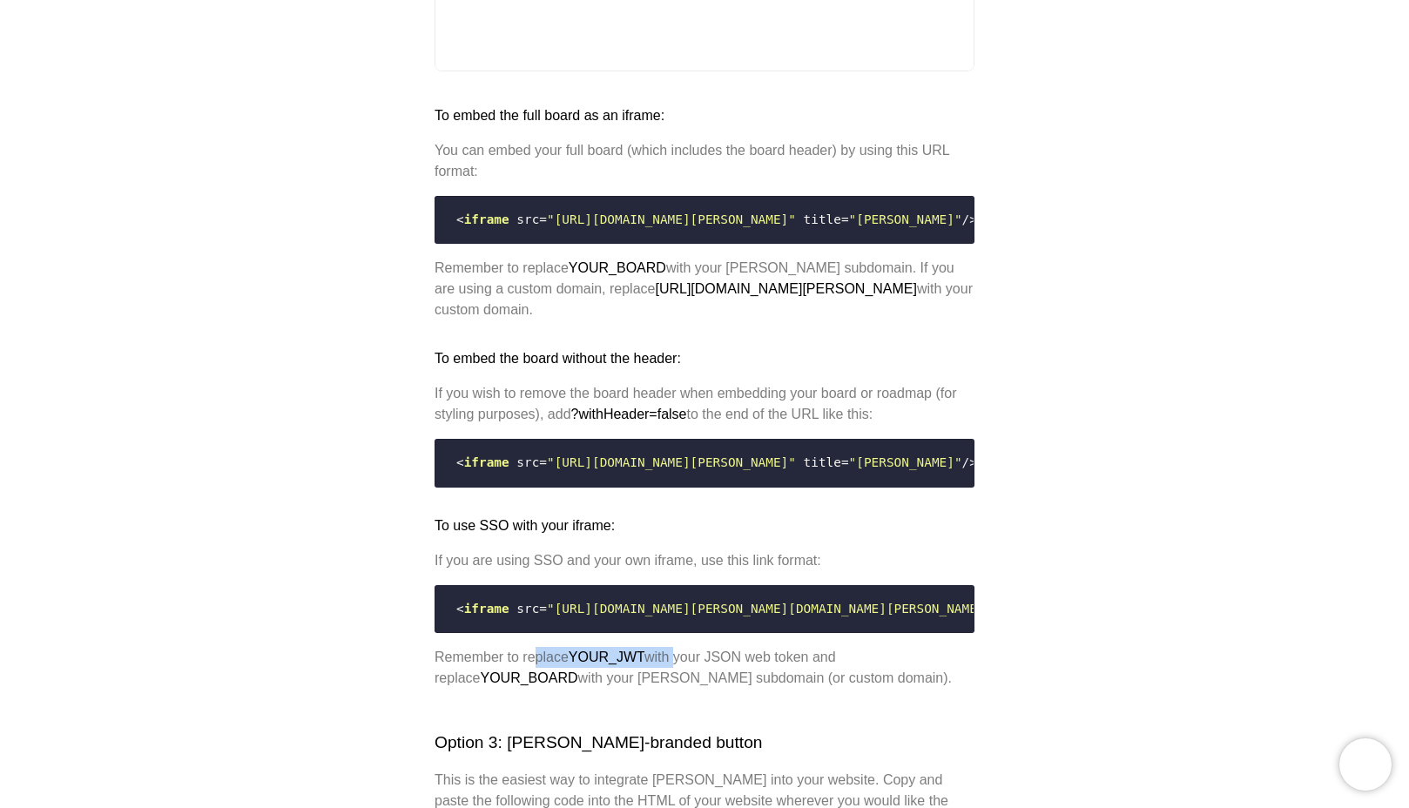
drag, startPoint x: 532, startPoint y: 691, endPoint x: 676, endPoint y: 694, distance: 144.5
click at [677, 689] on p "Remember to replace YOUR_JWT with your JSON web token and replace YOUR_BOARD wi…" at bounding box center [704, 668] width 540 height 42
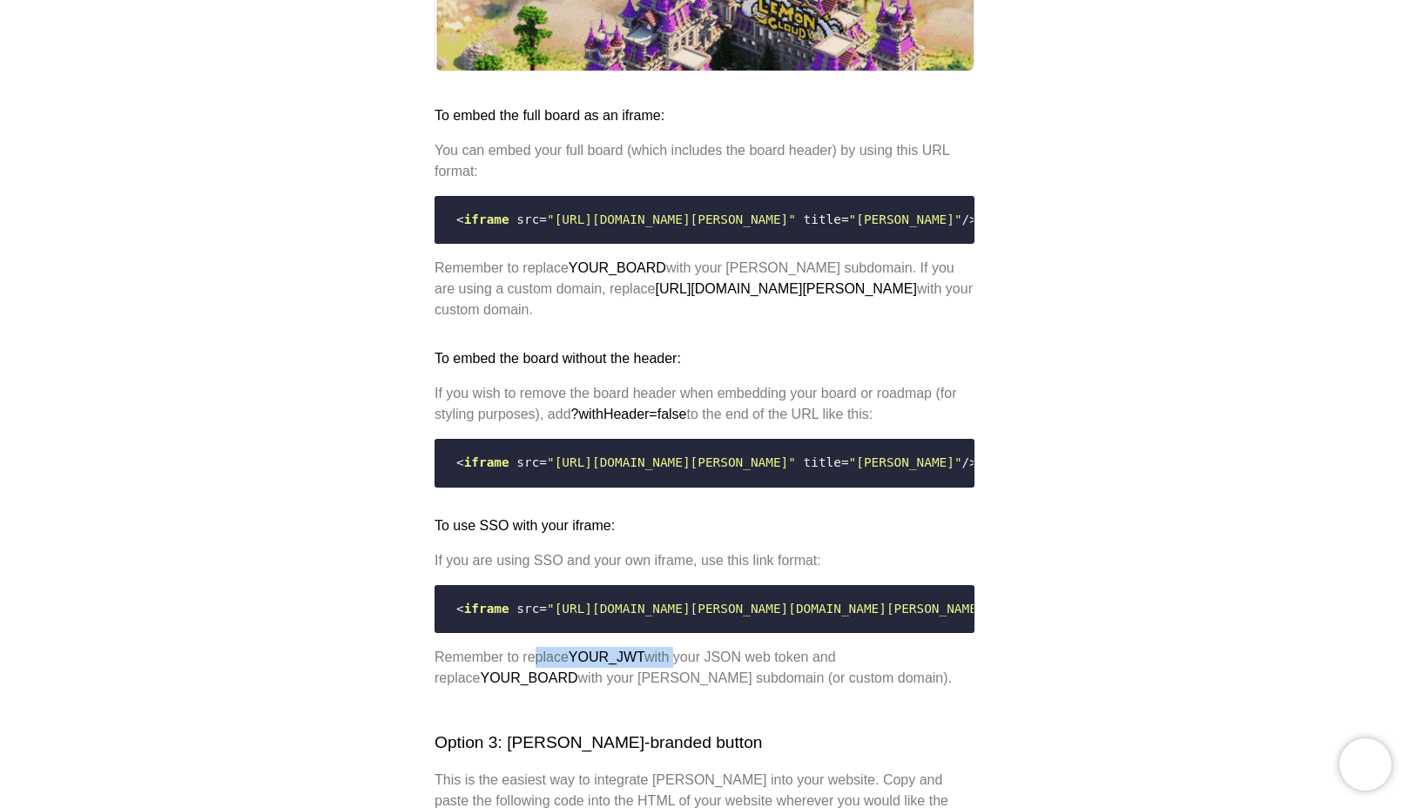
click at [676, 689] on p "Remember to replace YOUR_JWT with your JSON web token and replace YOUR_BOARD wi…" at bounding box center [704, 668] width 540 height 42
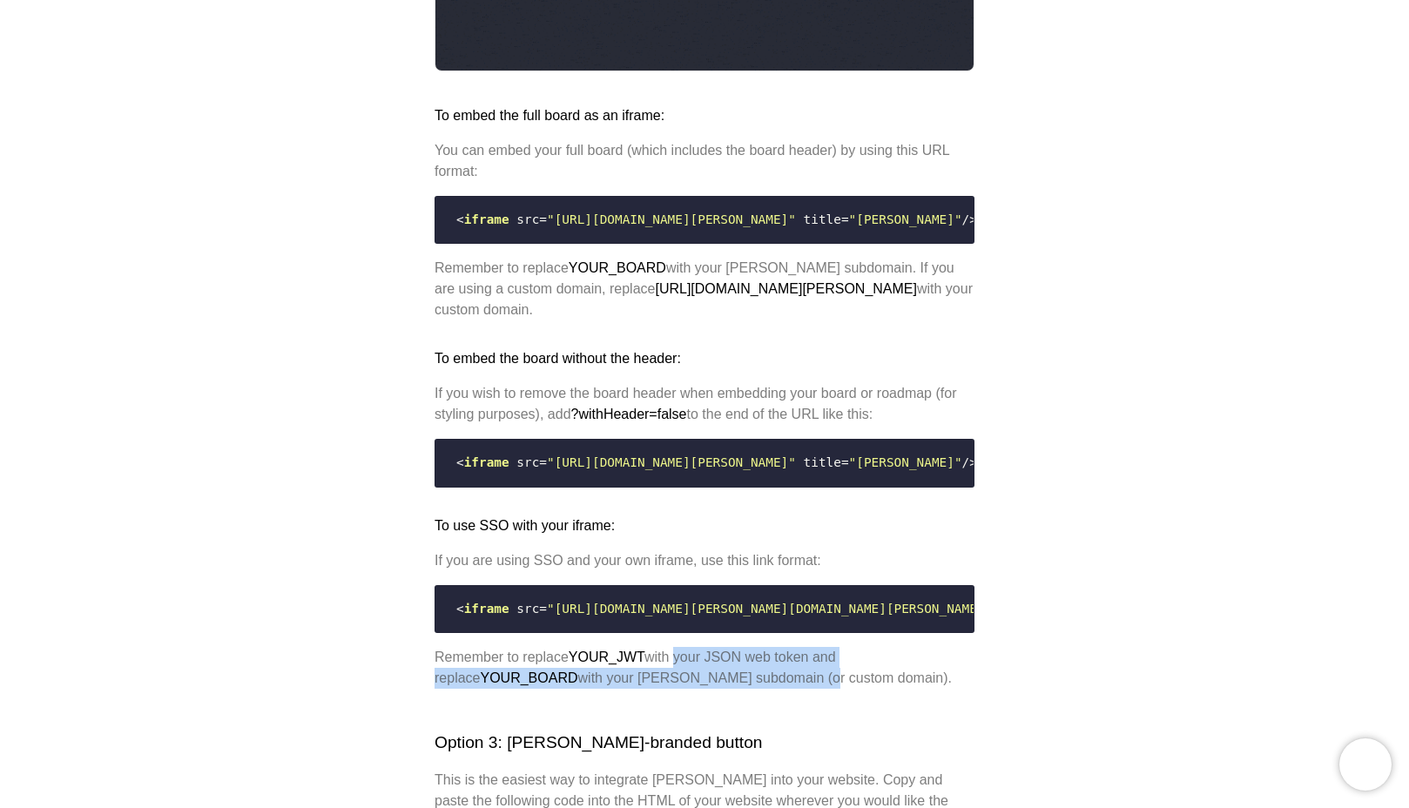
drag, startPoint x: 676, startPoint y: 694, endPoint x: 745, endPoint y: 716, distance: 72.1
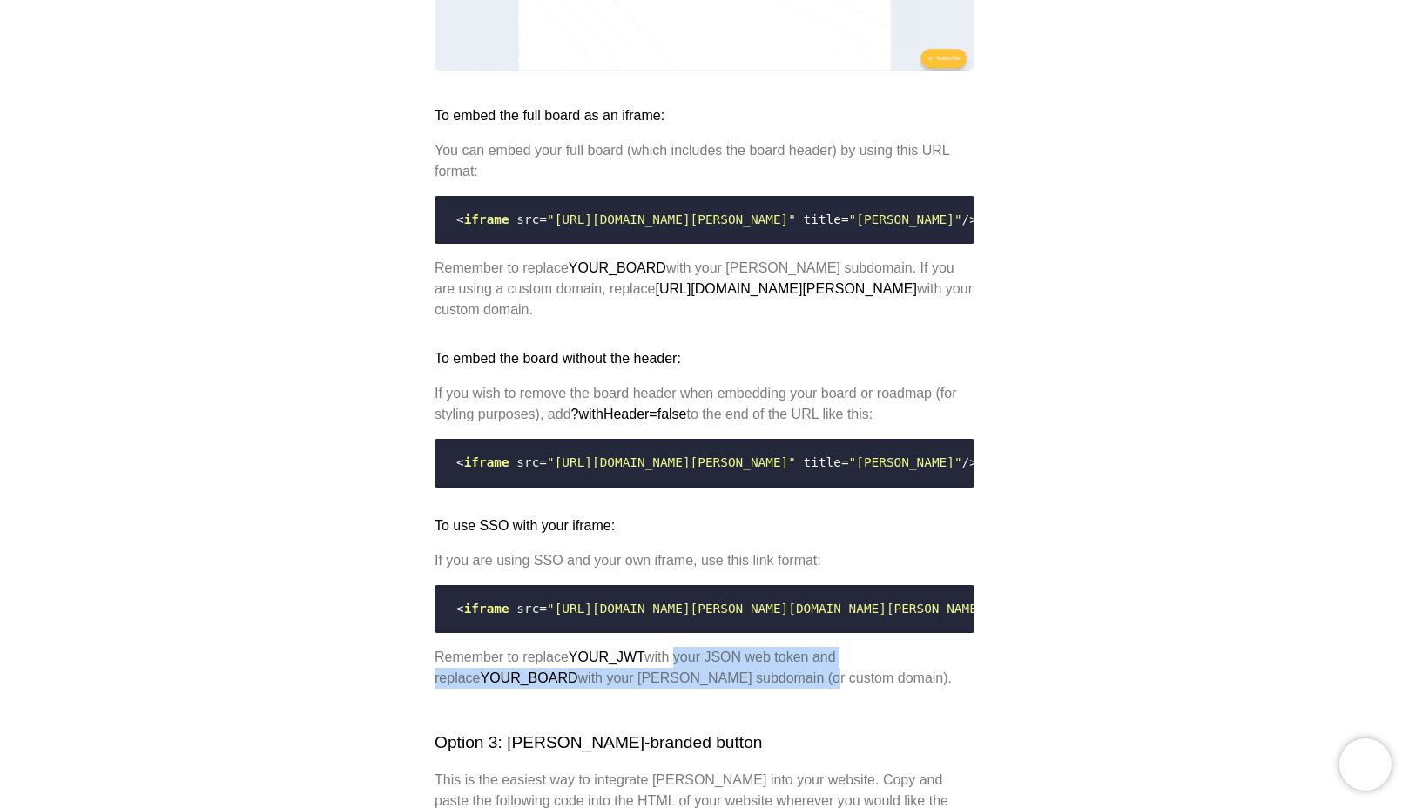
click at [745, 689] on p "Remember to replace YOUR_JWT with your JSON web token and replace YOUR_BOARD wi…" at bounding box center [704, 668] width 540 height 42
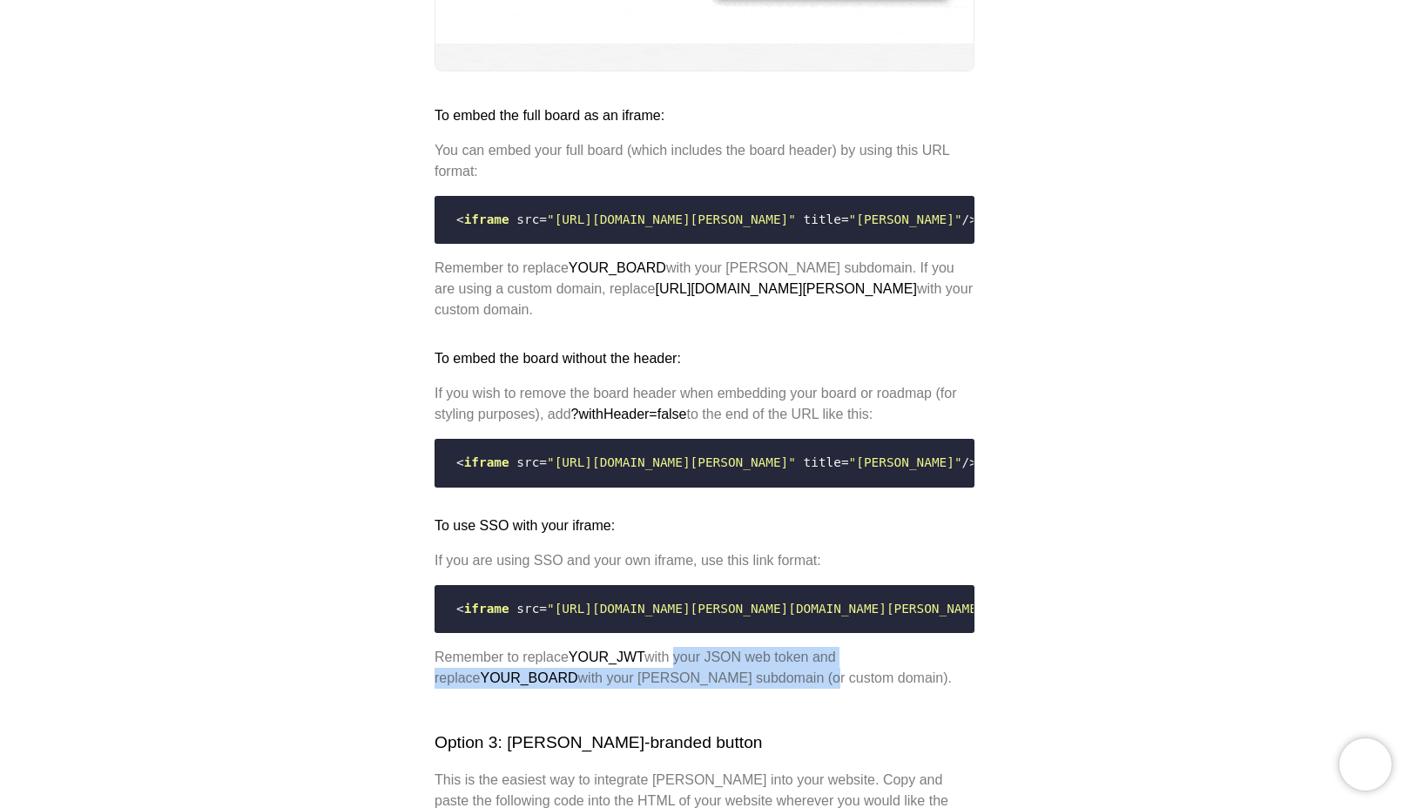
click at [745, 689] on p "Remember to replace YOUR_JWT with your JSON web token and replace YOUR_BOARD wi…" at bounding box center [704, 668] width 540 height 42
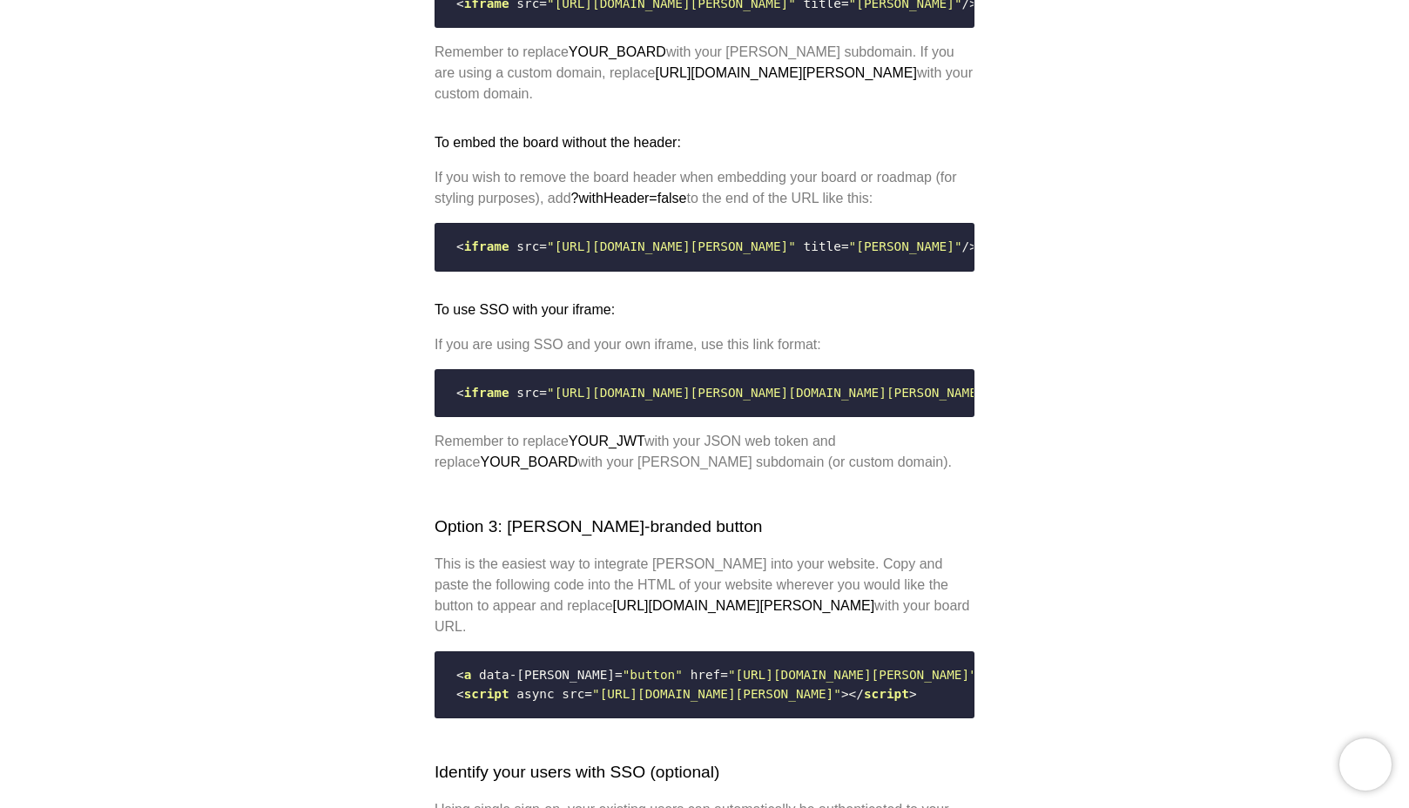
scroll to position [1616, 0]
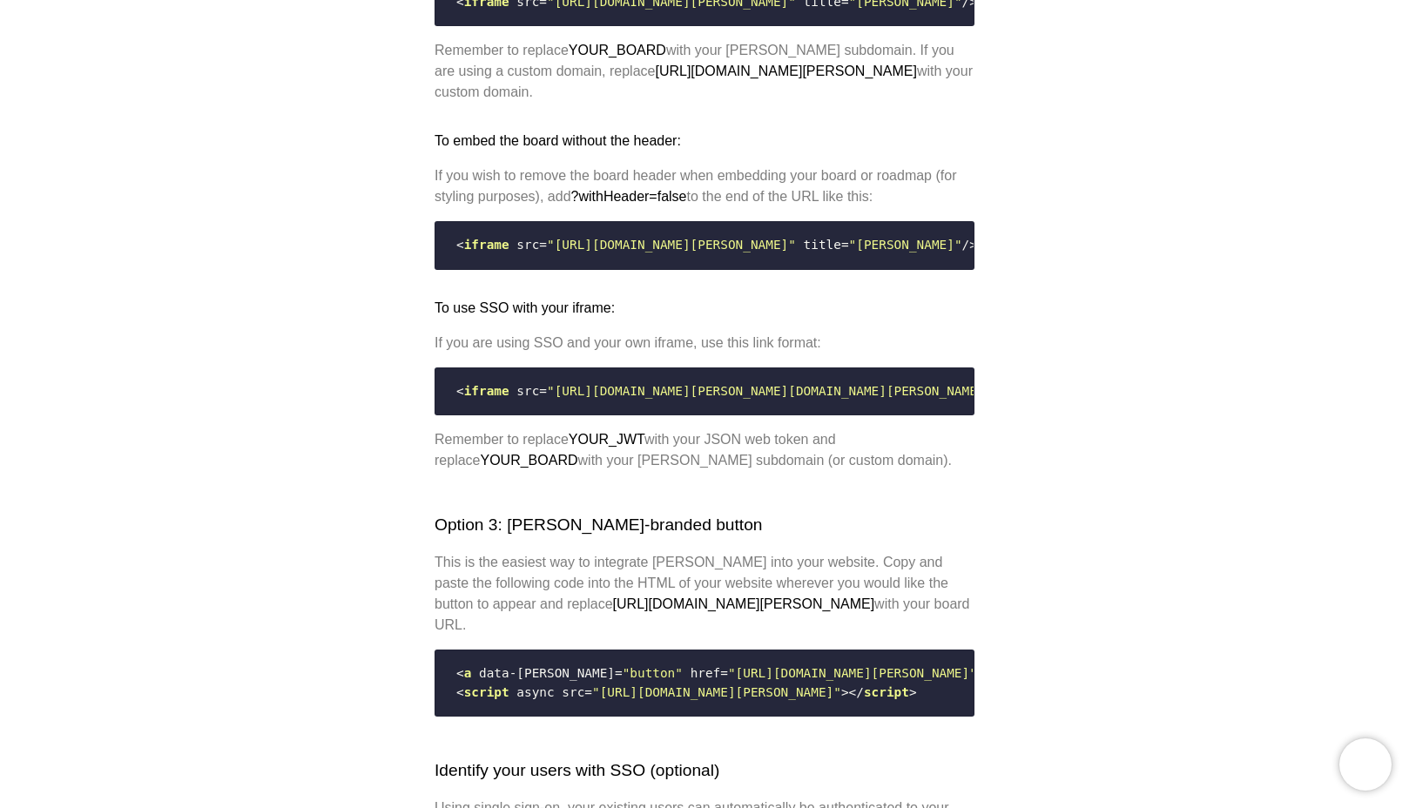
click at [548, 398] on span ""[URL][DOMAIN_NAME][PERSON_NAME][DOMAIN_NAME][PERSON_NAME]"" at bounding box center [769, 391] width 445 height 14
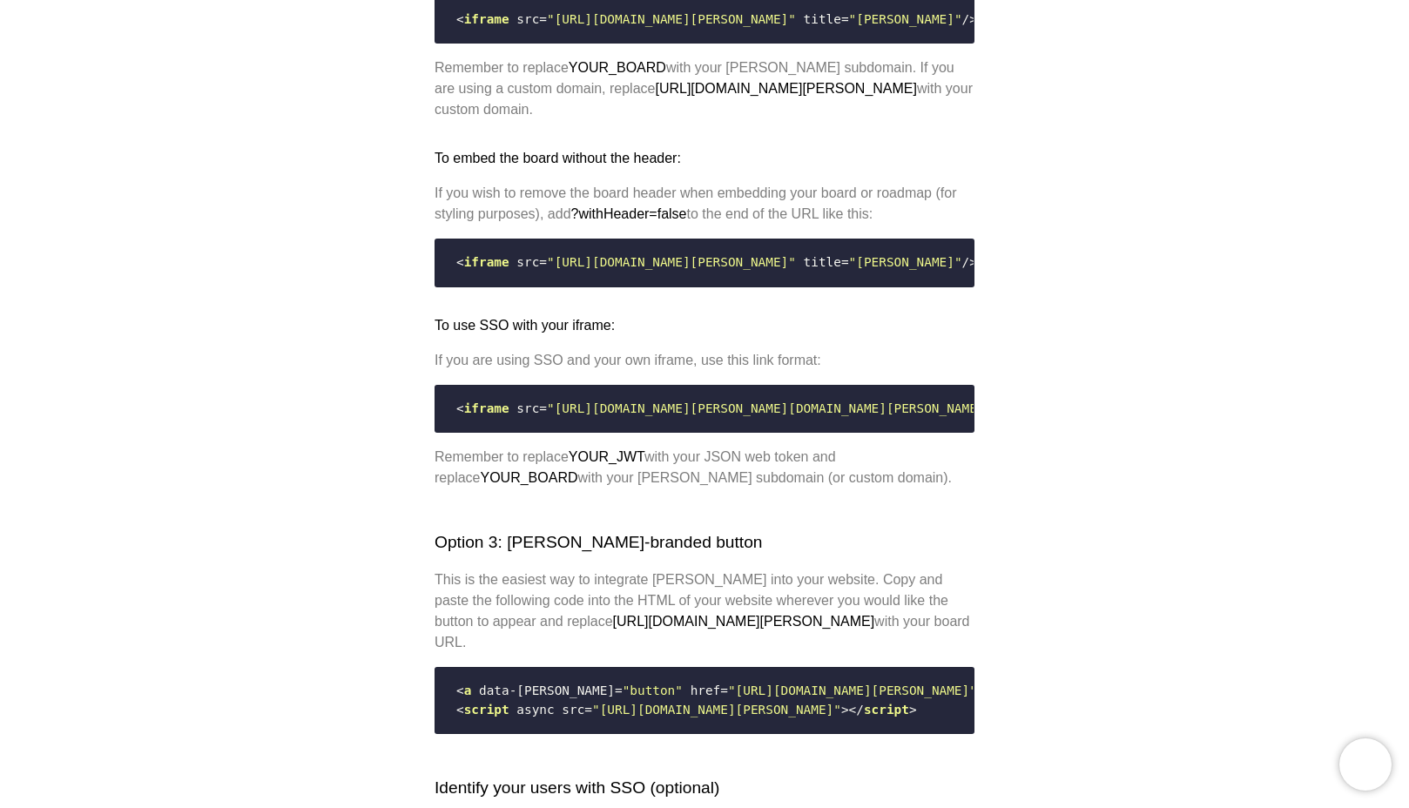
scroll to position [1597, 0]
